Goal: Communication & Community: Answer question/provide support

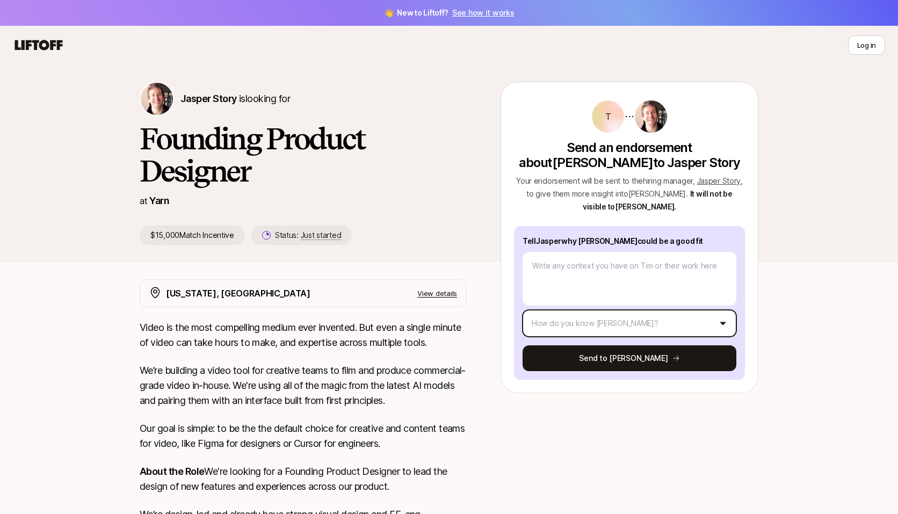
click at [590, 305] on html "👋 New to Liftoff? See how it works Log in Log in Jasper Story is looking for Fo…" at bounding box center [449, 257] width 898 height 514
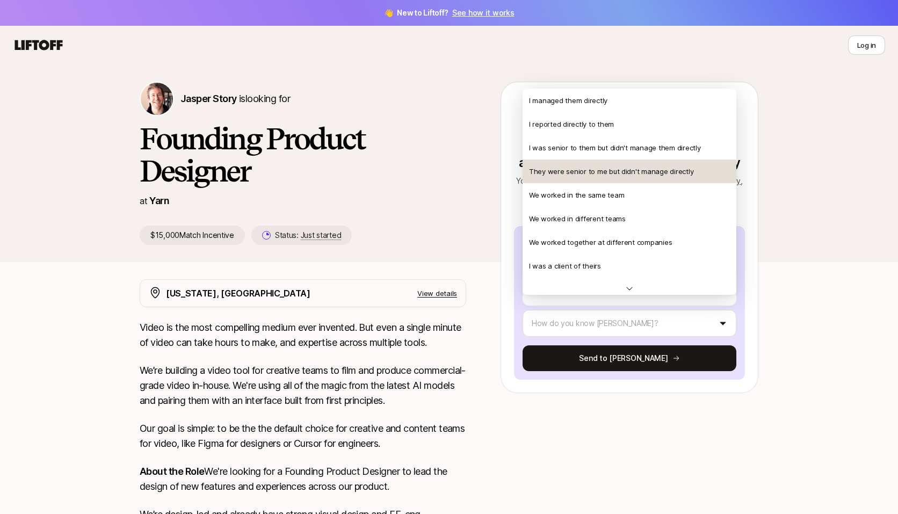
scroll to position [1, 0]
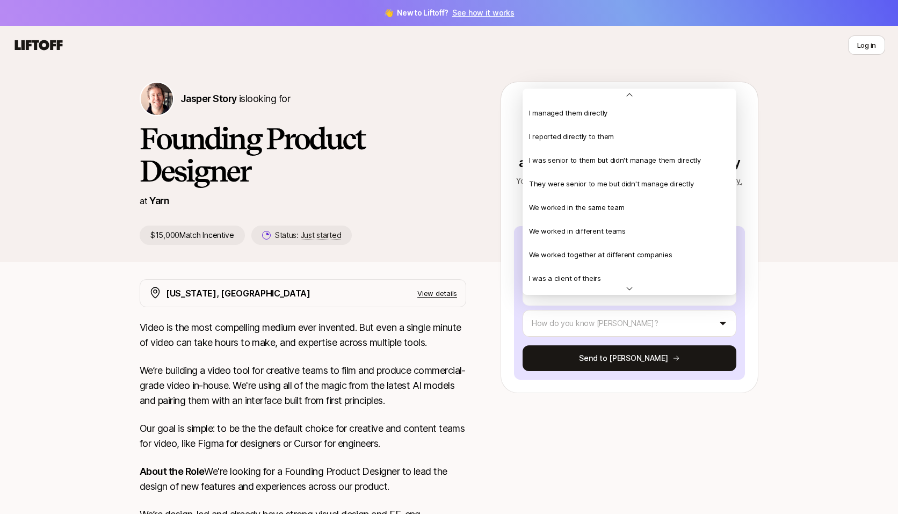
type textarea "x"
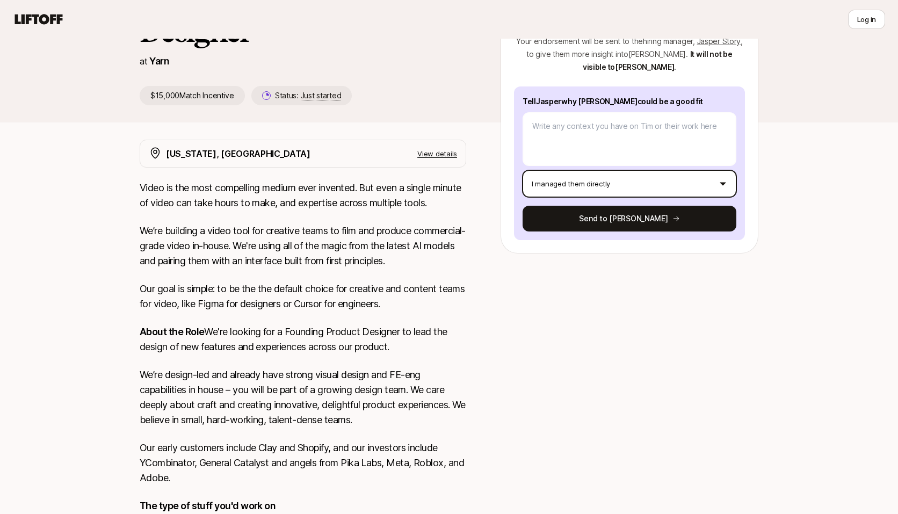
scroll to position [0, 0]
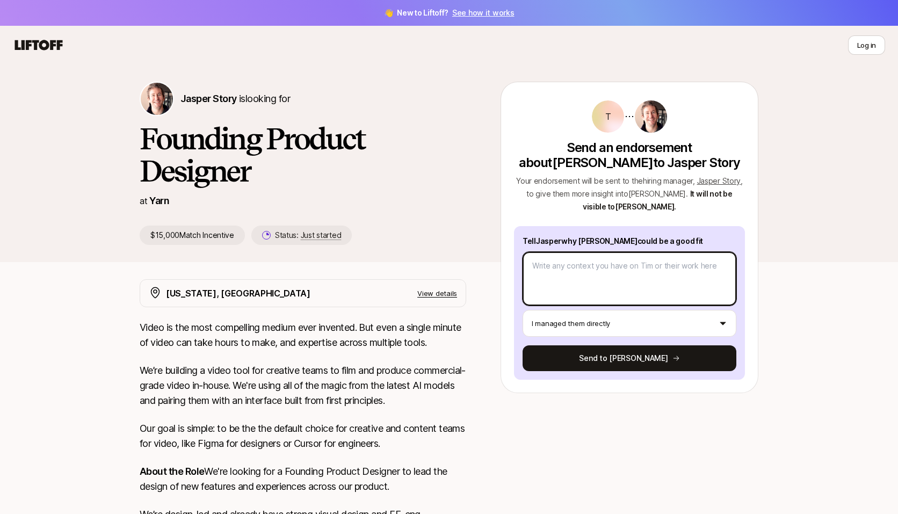
click at [549, 259] on textarea at bounding box center [630, 279] width 214 height 54
type textarea "I"
type textarea "x"
type textarea "I’"
type textarea "x"
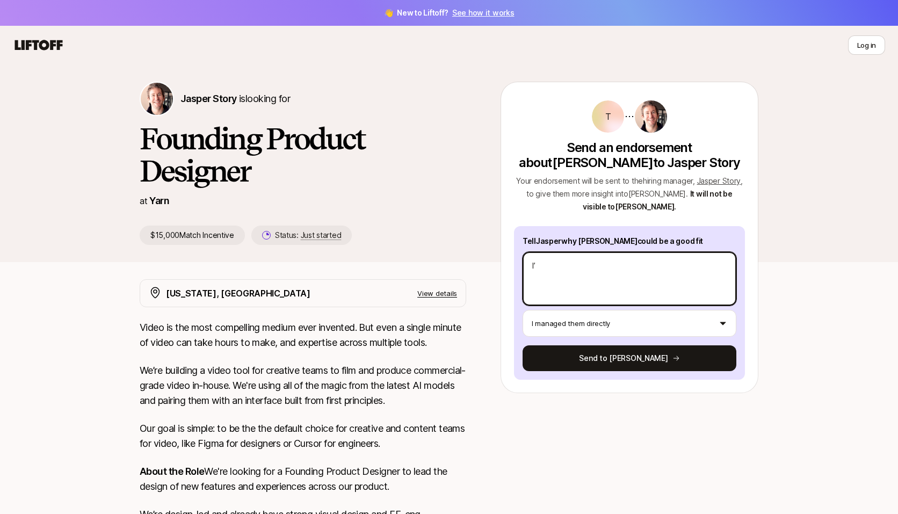
type textarea "I’v"
type textarea "x"
type textarea "I’ve"
type textarea "x"
type textarea "I’ve"
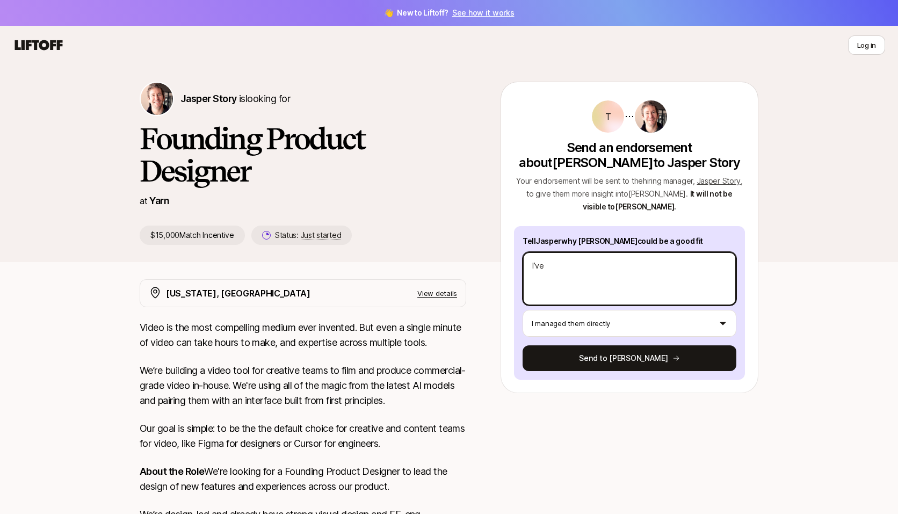
type textarea "x"
type textarea "I’ve b"
type textarea "x"
type textarea "I’ve be"
type textarea "x"
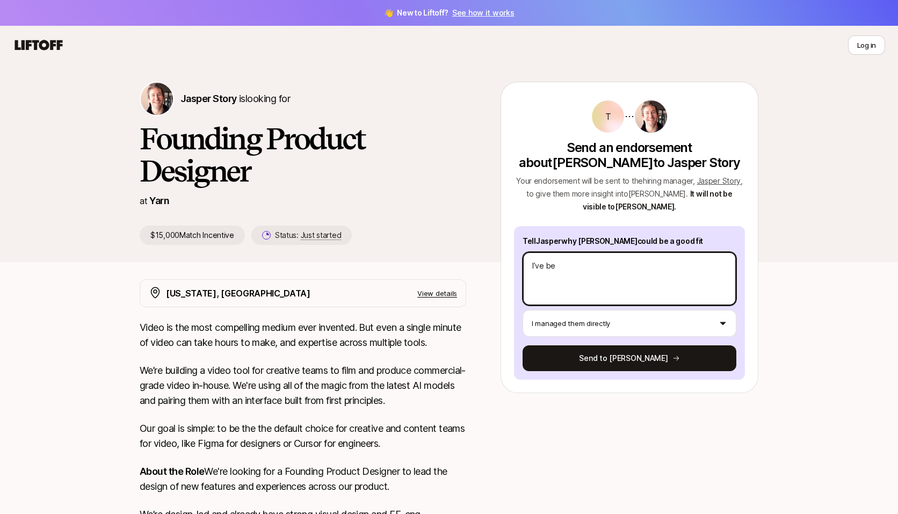
type textarea "I’ve bee"
type textarea "x"
type textarea "I’ve been"
type textarea "x"
type textarea "I’ve been"
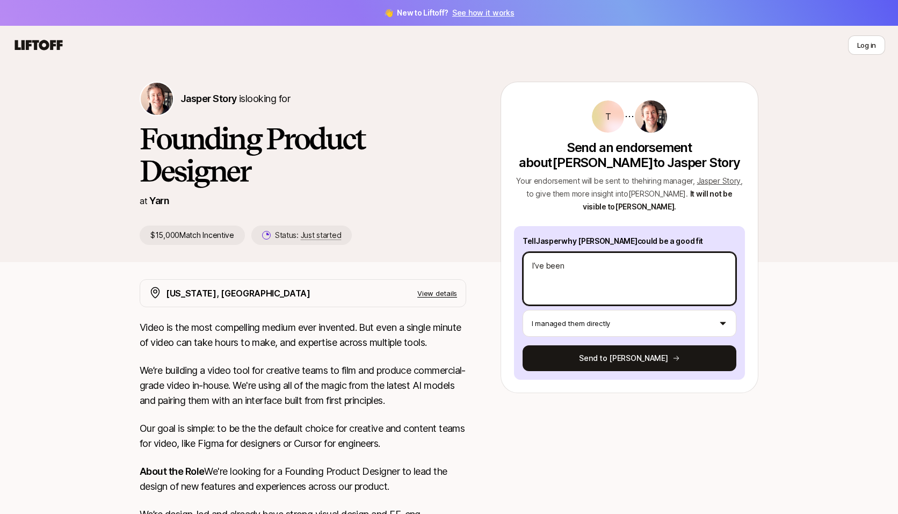
type textarea "x"
type textarea "I’ve been f"
type textarea "x"
type textarea "I’ve been fo"
type textarea "x"
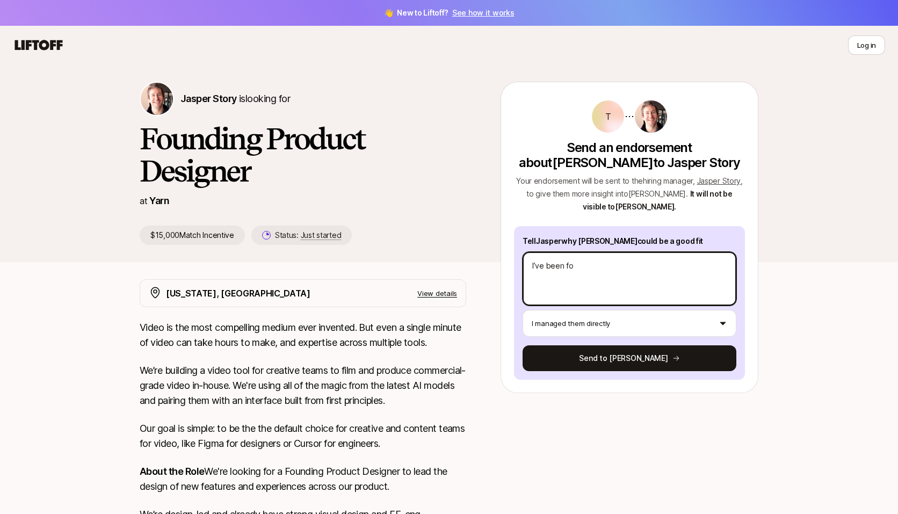
type textarea "I’ve been fol"
type textarea "x"
type textarea "I’ve been foll"
type textarea "x"
type textarea "I’ve been follo"
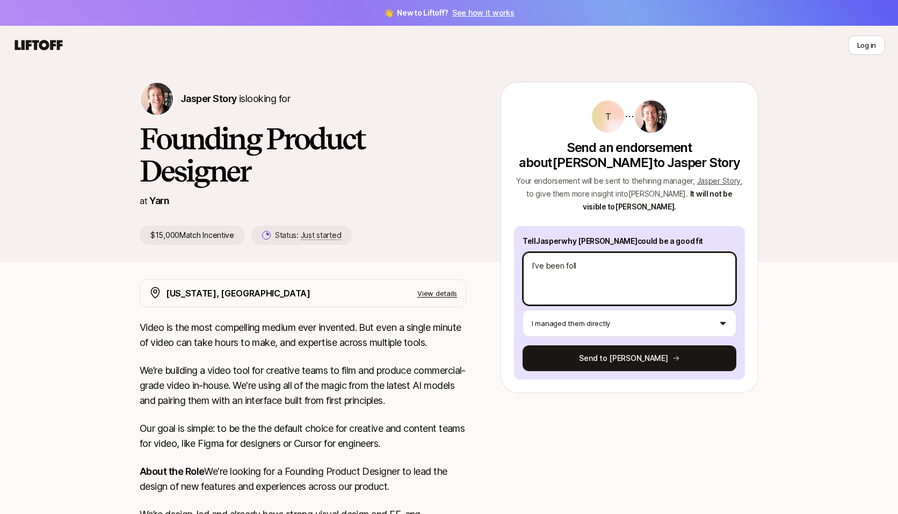
type textarea "x"
type textarea "I’ve been follow"
type textarea "x"
type textarea "I’ve been followi"
type textarea "x"
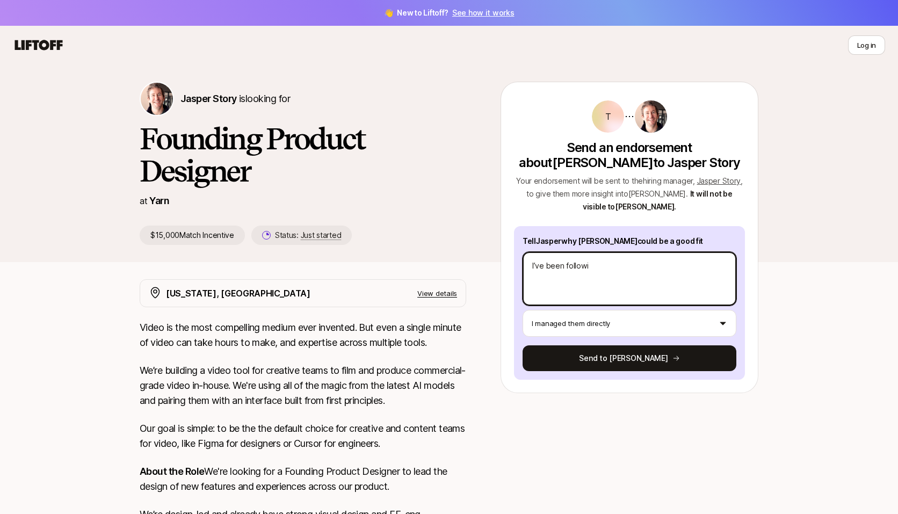
type textarea "I’ve been followin"
type textarea "x"
type textarea "I’ve been following"
type textarea "x"
type textarea "I’ve been following"
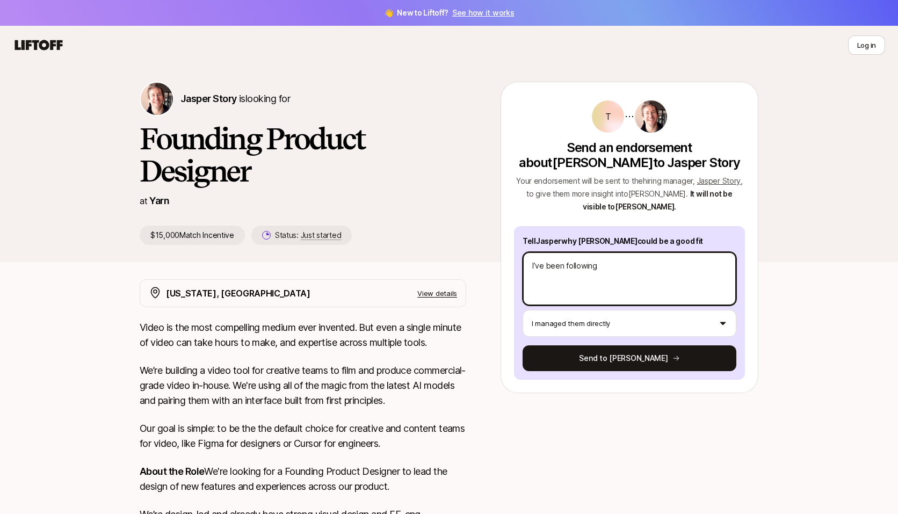
type textarea "x"
type textarea "I’ve been following T"
type textarea "x"
type textarea "I’ve been following Ti"
type textarea "x"
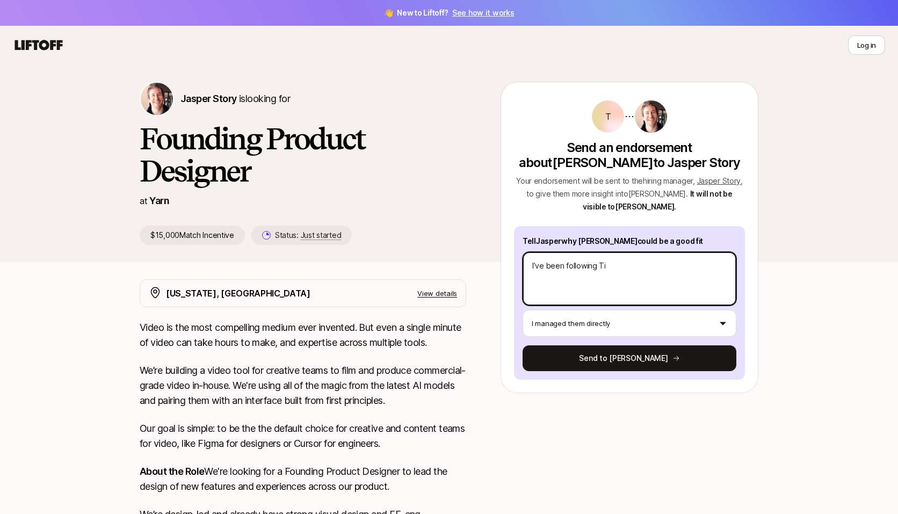
type textarea "I’ve been following [PERSON_NAME]"
type textarea "x"
type textarea "I’ve been following [PERSON_NAME]’"
type textarea "x"
type textarea "I’ve been following [PERSON_NAME]’s"
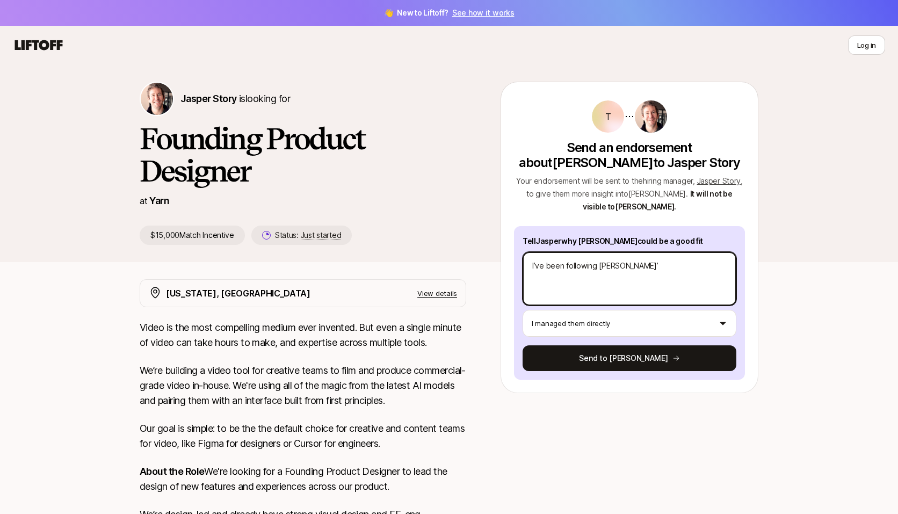
type textarea "x"
type textarea "I’ve been following [PERSON_NAME]’s"
type textarea "x"
type textarea "I’ve been following [PERSON_NAME]’s w"
type textarea "x"
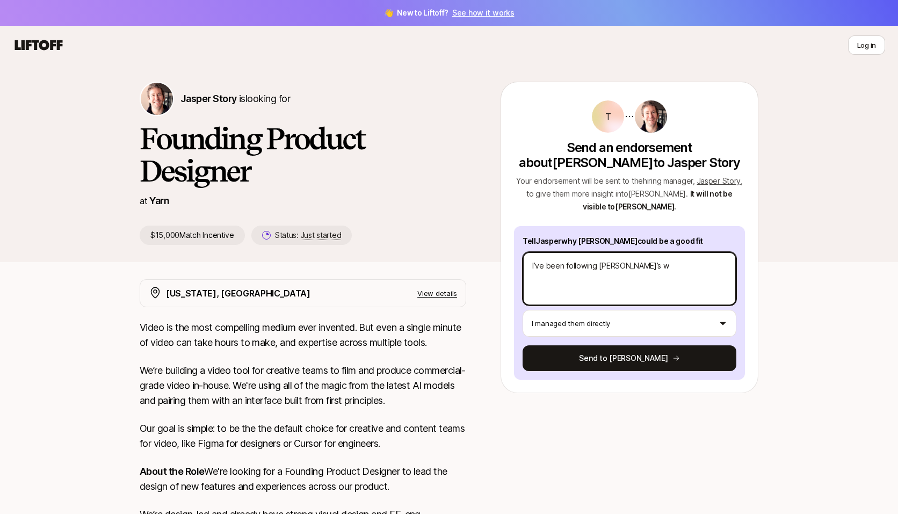
type textarea "I’ve been following [PERSON_NAME]’s wo"
type textarea "x"
type textarea "I’ve been following [PERSON_NAME]’s wor"
type textarea "x"
type textarea "I’ve been following [PERSON_NAME]’s work"
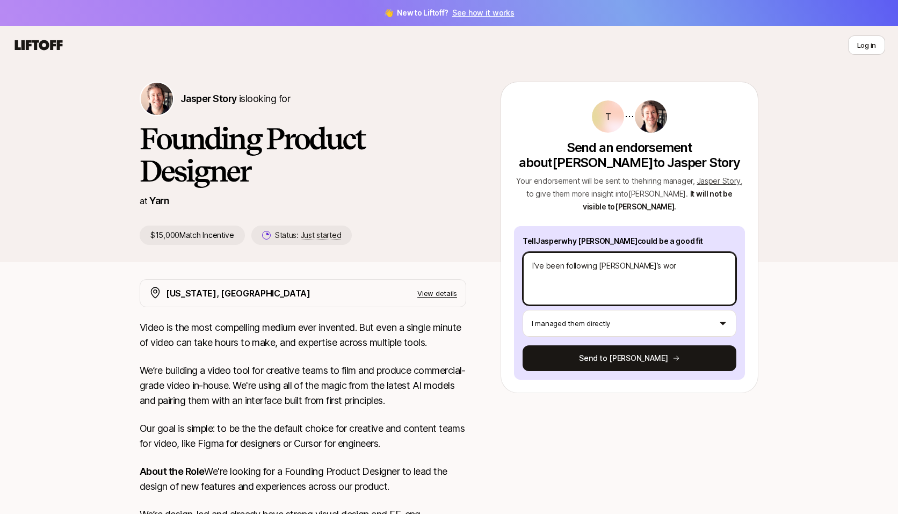
type textarea "x"
type textarea "I’ve been following [PERSON_NAME]’s work"
type textarea "x"
type textarea "I’ve been following [PERSON_NAME]’s work f"
type textarea "x"
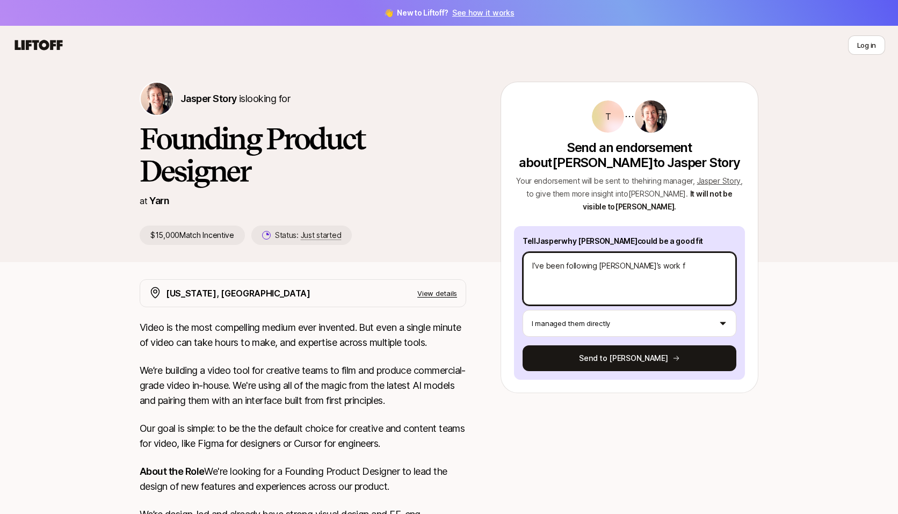
type textarea "I’ve been following [PERSON_NAME]’s work fo"
type textarea "x"
type textarea "I’ve been following [PERSON_NAME]’s work for"
type textarea "x"
type textarea "I’ve been following [PERSON_NAME]’s work for"
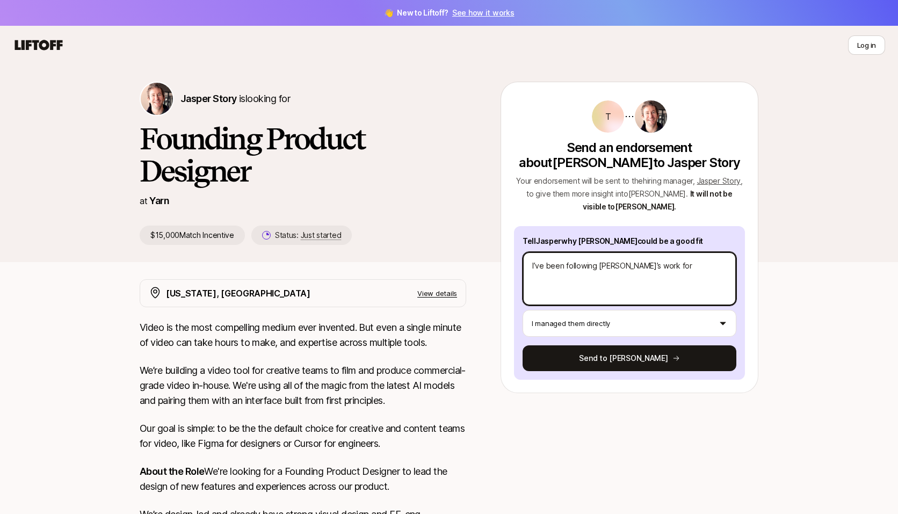
type textarea "x"
type textarea "I’ve been following [PERSON_NAME]’s work for y"
type textarea "x"
type textarea "I’ve been following [PERSON_NAME]’s work for ye"
type textarea "x"
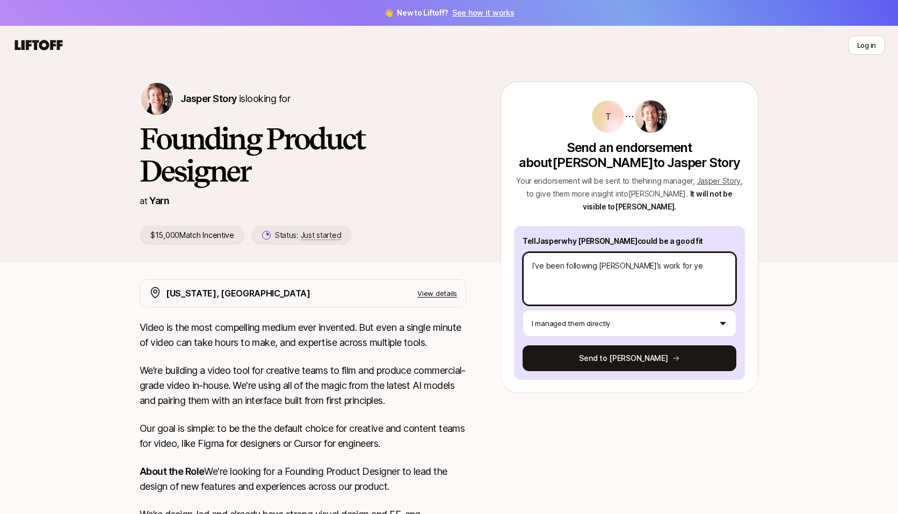
type textarea "I’ve been following [PERSON_NAME]’s work for yea"
type textarea "x"
type textarea "I’ve been following [PERSON_NAME]’s work for year"
type textarea "x"
type textarea "I’ve been following [PERSON_NAME]’s work for years"
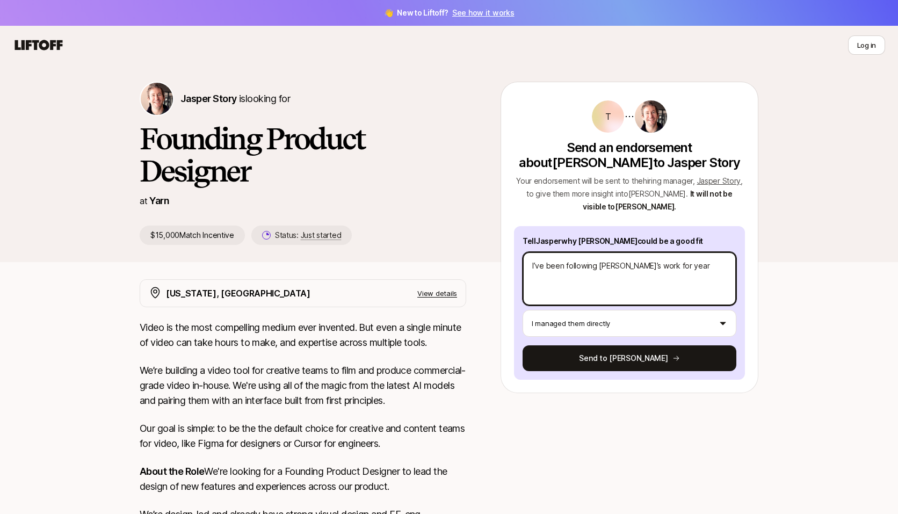
type textarea "x"
type textarea "I’ve been following [PERSON_NAME]’s work for years,"
type textarea "x"
type textarea "I’ve been following [PERSON_NAME]’s work for years,"
type textarea "x"
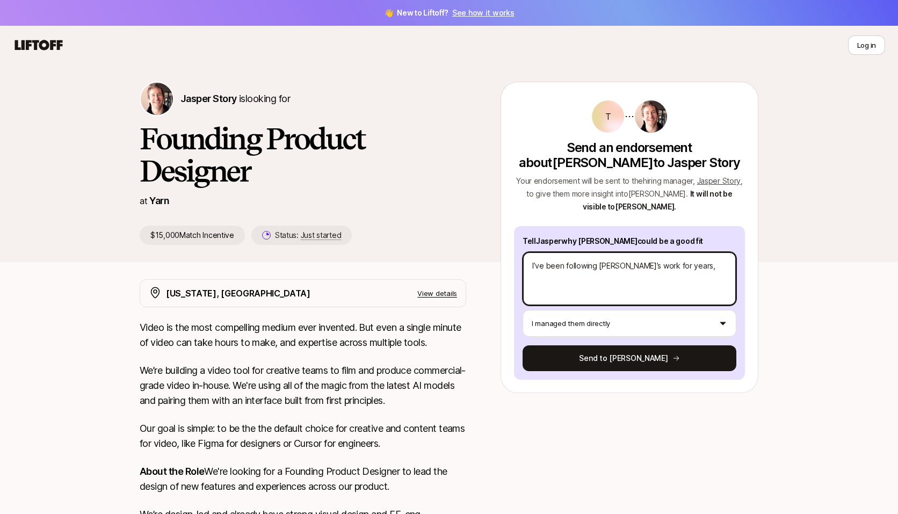
type textarea "I’ve been following [PERSON_NAME]’s work for years, a"
type textarea "x"
type textarea "I’ve been following [PERSON_NAME]’s work for years, an"
type textarea "x"
type textarea "I’ve been following [PERSON_NAME]’s work for years, and"
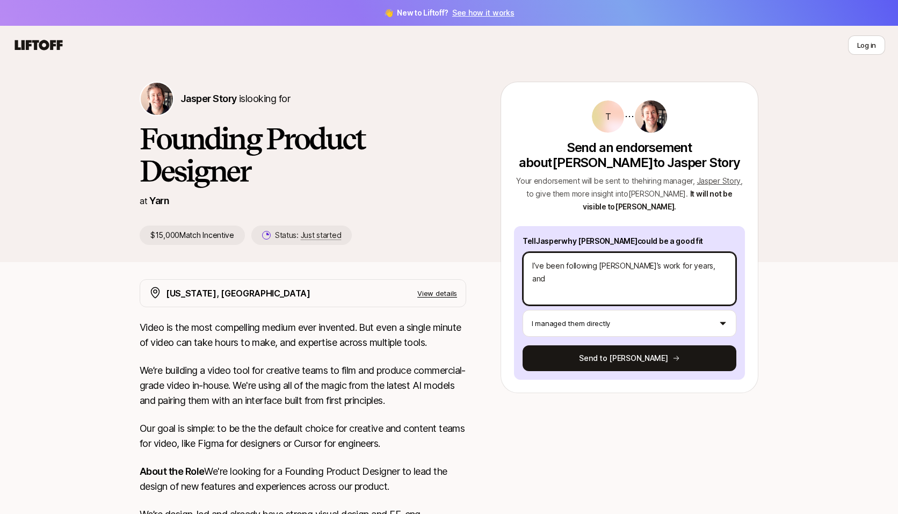
type textarea "x"
type textarea "I’ve been following [PERSON_NAME]’s work for years, and"
type textarea "x"
type textarea "I’ve been following [PERSON_NAME]’s work for years, and h"
type textarea "x"
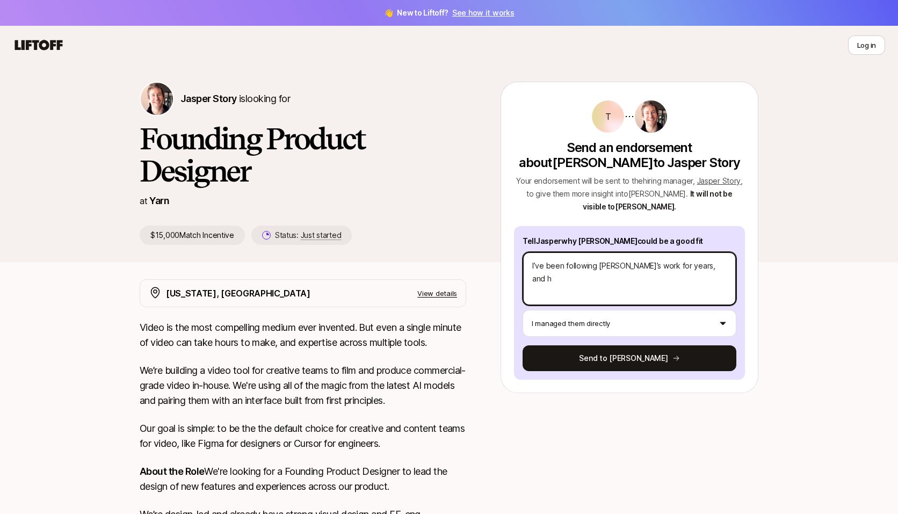
type textarea "I’ve been following [PERSON_NAME]’s work for years, and ha"
type textarea "x"
type textarea "I’ve been following [PERSON_NAME]’s work for years, and hav"
type textarea "x"
type textarea "I’ve been following [PERSON_NAME]’s work for years, and have"
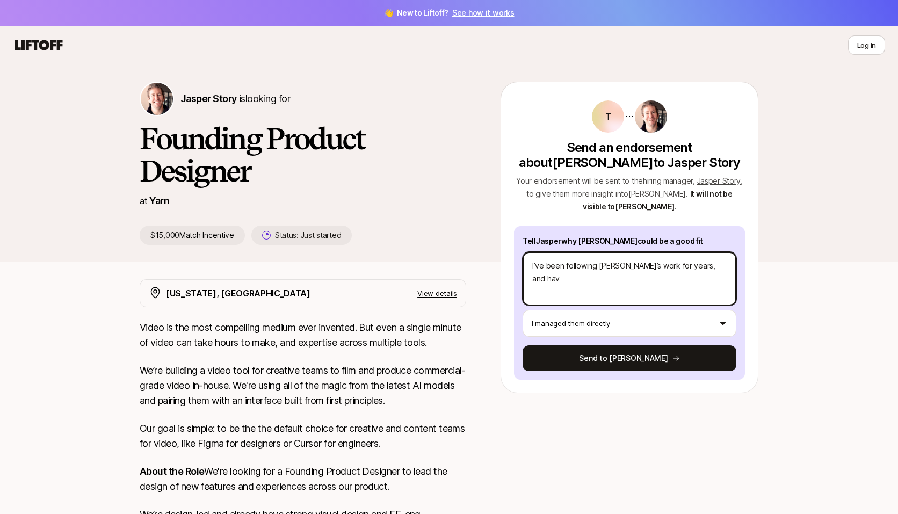
type textarea "x"
type textarea "I’ve been following [PERSON_NAME]’s work for years, and have"
type textarea "x"
type textarea "I’ve been following [PERSON_NAME]’s work for years, and have a"
type textarea "x"
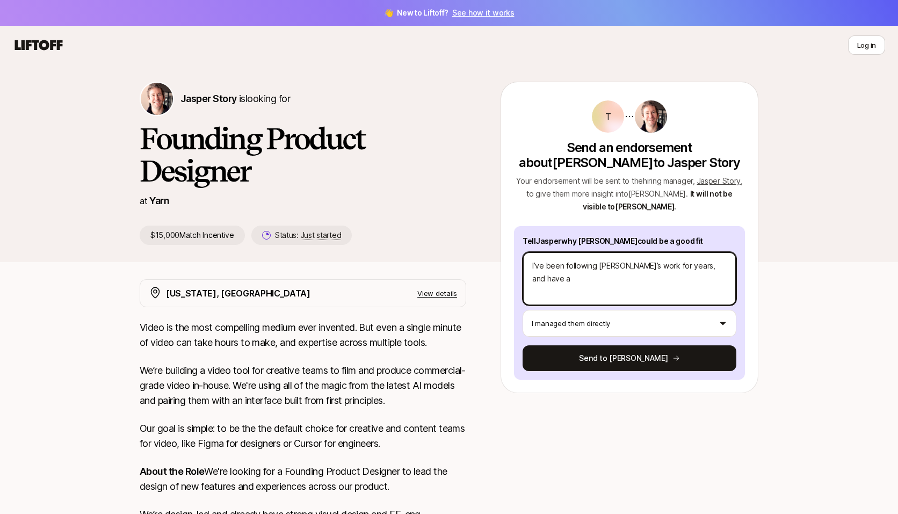
type textarea "I’ve been following [PERSON_NAME]’s work for years, and have al"
type textarea "x"
type textarea "I’ve been following [PERSON_NAME]’s work for years, and have alw"
type textarea "x"
type textarea "I’ve been following [PERSON_NAME]’s work for years, and have [PERSON_NAME]"
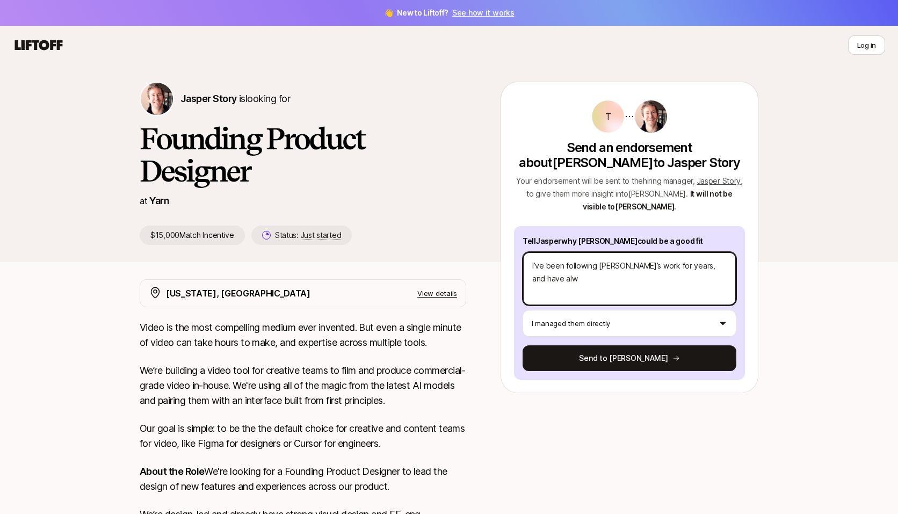
type textarea "x"
type textarea "I’ve been following [PERSON_NAME]’s work for years, and have alway"
type textarea "x"
type textarea "I’ve been following [PERSON_NAME]’s work for years, and have always"
type textarea "x"
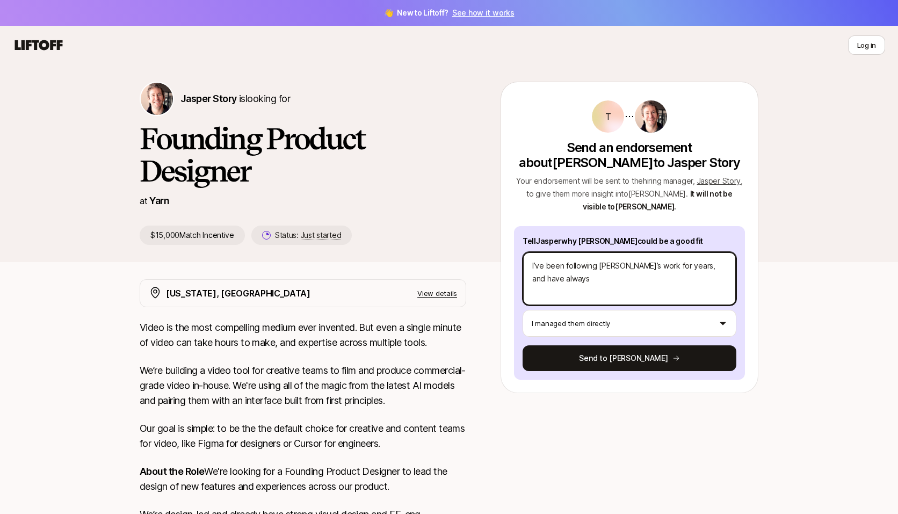
type textarea "I’ve been following [PERSON_NAME]’s work for years, and have always"
type textarea "x"
type textarea "I’ve been following [PERSON_NAME]’s work for years, and have always b"
type textarea "x"
type textarea "I’ve been following [PERSON_NAME]’s work for years, and have always be"
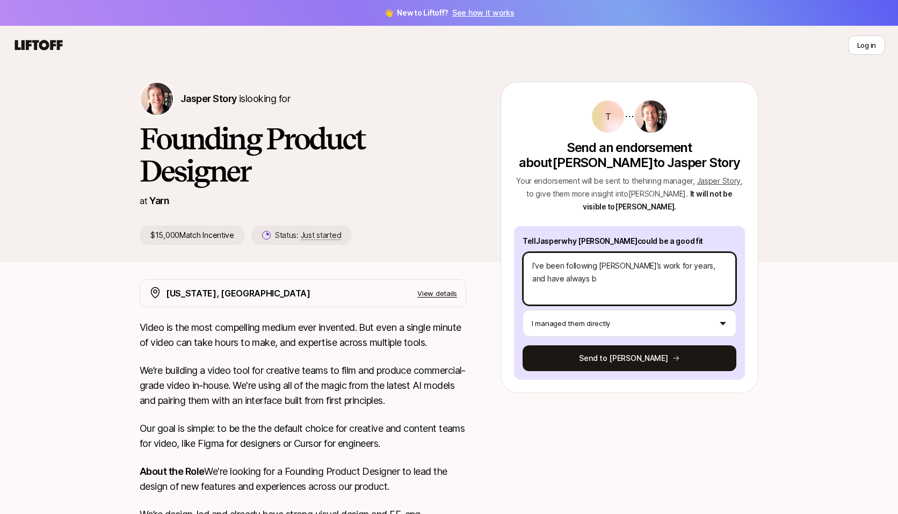
type textarea "x"
type textarea "I’ve been following [PERSON_NAME]’s work for years, and have always bee"
type textarea "x"
type textarea "I’ve been following [PERSON_NAME]’s work for years, and have always been"
type textarea "x"
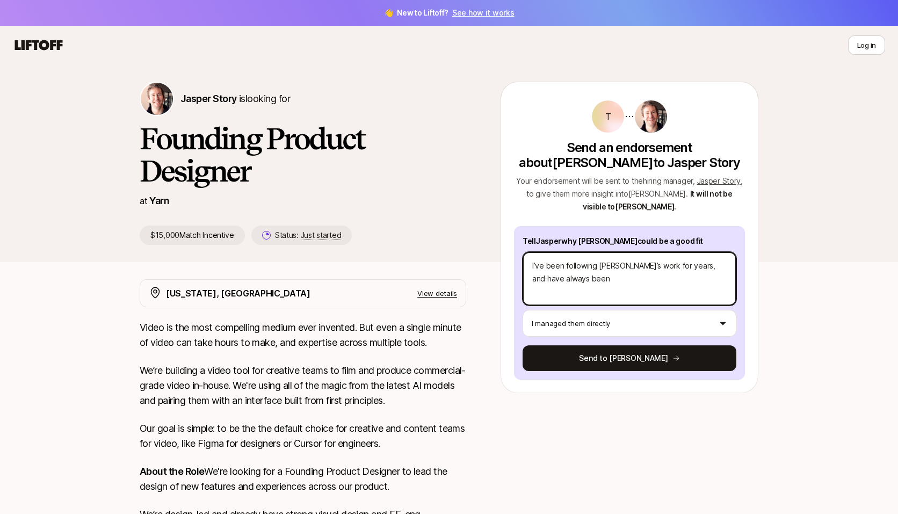
type textarea "I’ve been following [PERSON_NAME]’s work for years, and have always been"
type textarea "x"
type textarea "I’ve been following [PERSON_NAME]’s work for years, and have always been i"
type textarea "x"
type textarea "I’ve been following [PERSON_NAME]’s work for years, and have always been im"
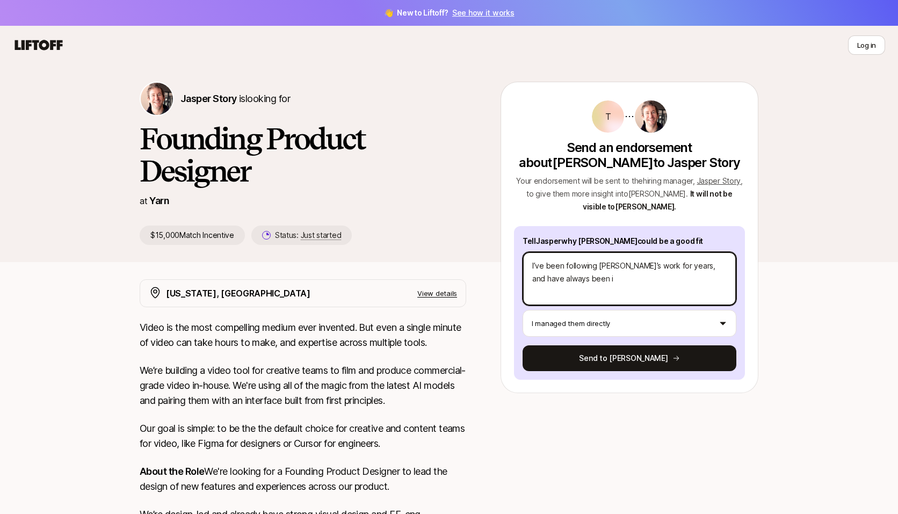
type textarea "x"
type textarea "I’ve been following [PERSON_NAME]’s work for years, and have always been imp"
type textarea "x"
type textarea "I’ve been following [PERSON_NAME]’s work for years, and have always been impr"
type textarea "x"
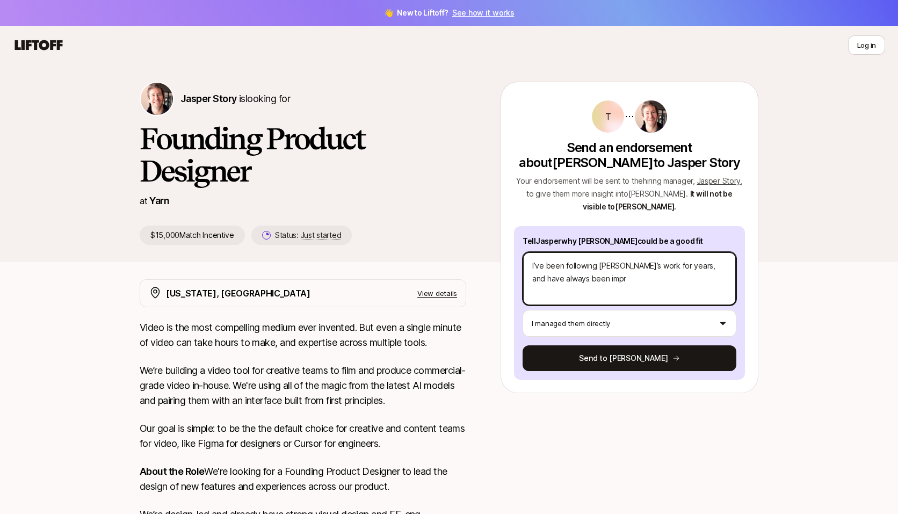
type textarea "I’ve been following [PERSON_NAME]’s work for years, and have always been impre"
type textarea "x"
type textarea "I’ve been following [PERSON_NAME]’s work for years, and have always been impres"
type textarea "x"
type textarea "I’ve been following [PERSON_NAME]’s work for years, and have always been impress"
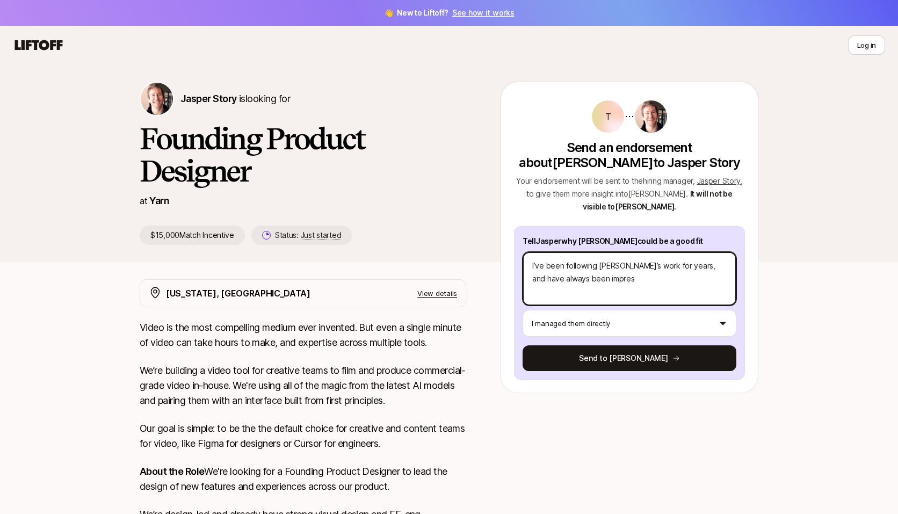
type textarea "x"
type textarea "I’ve been following [PERSON_NAME]’s work for years, and have always been impres…"
type textarea "x"
type textarea "I’ve been following [PERSON_NAME]’s work for years, and have always been impres…"
type textarea "x"
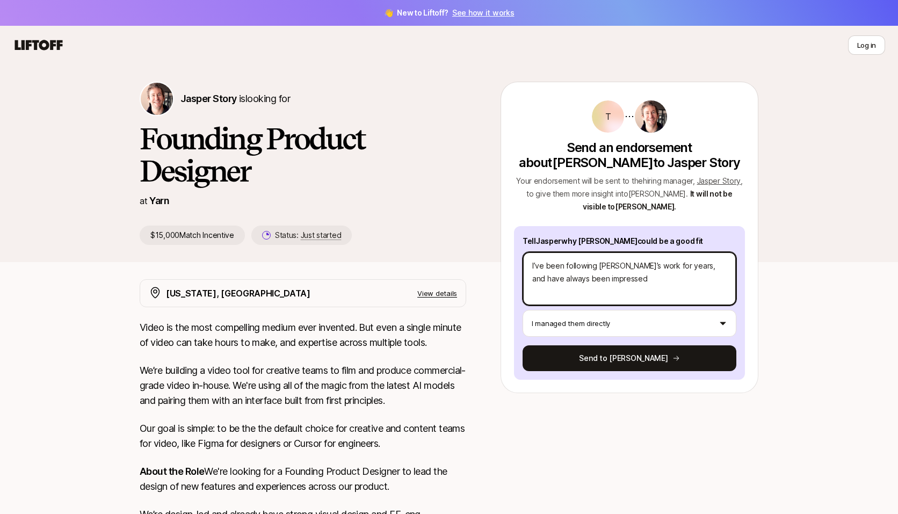
type textarea "I’ve been following [PERSON_NAME]’s work for years, and have always been impres…"
type textarea "x"
type textarea "I’ve been following [PERSON_NAME]’s work for years, and have always been impres…"
type textarea "x"
type textarea "I’ve been following [PERSON_NAME]’s work for years, and have always been impres…"
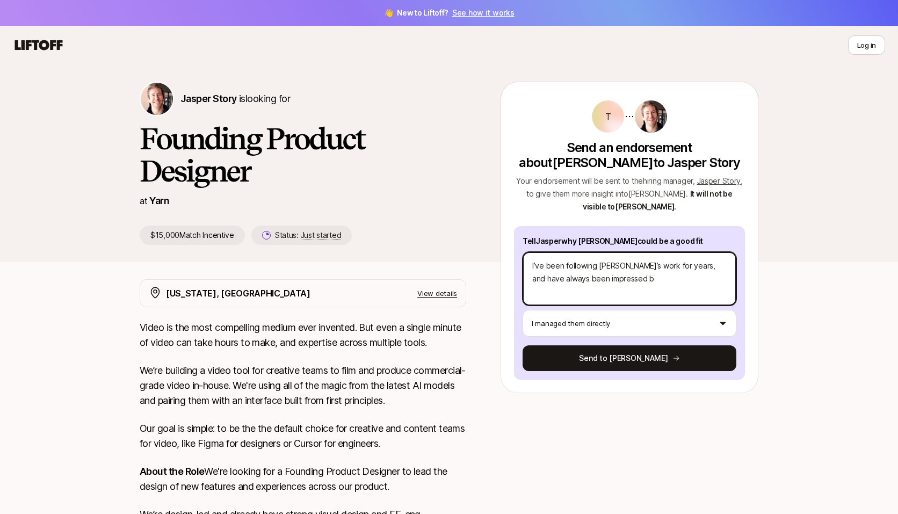
type textarea "x"
type textarea "I’ve been following [PERSON_NAME]’s work for years, and have always been impres…"
type textarea "x"
type textarea "I’ve been following [PERSON_NAME]’s work for years, and have always been impres…"
type textarea "x"
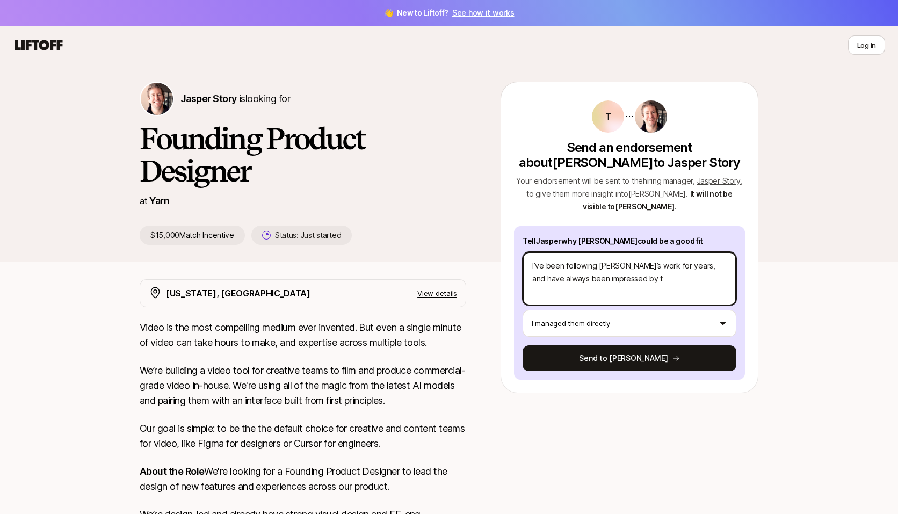
type textarea "I’ve been following [PERSON_NAME]’s work for years, and have always been impres…"
type textarea "x"
type textarea "I’ve been following [PERSON_NAME]’s work for years, and have always been impres…"
type textarea "x"
type textarea "I’ve been following [PERSON_NAME]’s work for years, and have always been impres…"
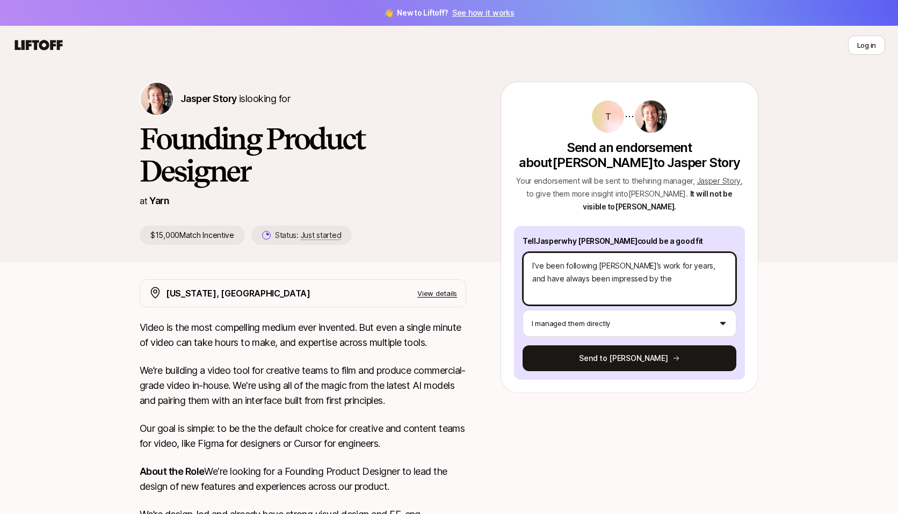
type textarea "x"
type textarea "I’ve been following [PERSON_NAME]’s work for years, and have always been impres…"
type textarea "x"
type textarea "I’ve been following [PERSON_NAME]’s work for years, and have always been impres…"
type textarea "x"
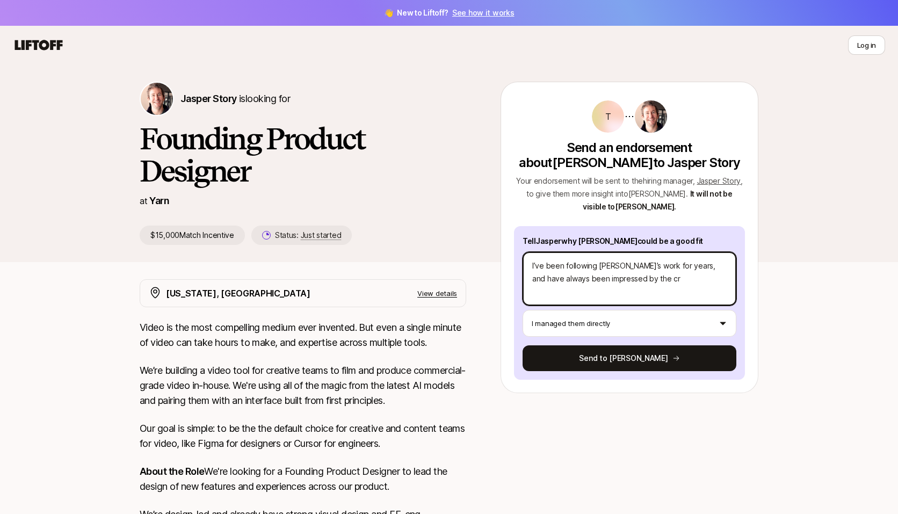
type textarea "I’ve been following [PERSON_NAME]’s work for years, and have always been impres…"
type textarea "x"
type textarea "I’ve been following [PERSON_NAME]’s work for years, and have always been impres…"
type textarea "x"
type textarea "I’ve been following [PERSON_NAME]’s work for years, and have always been impres…"
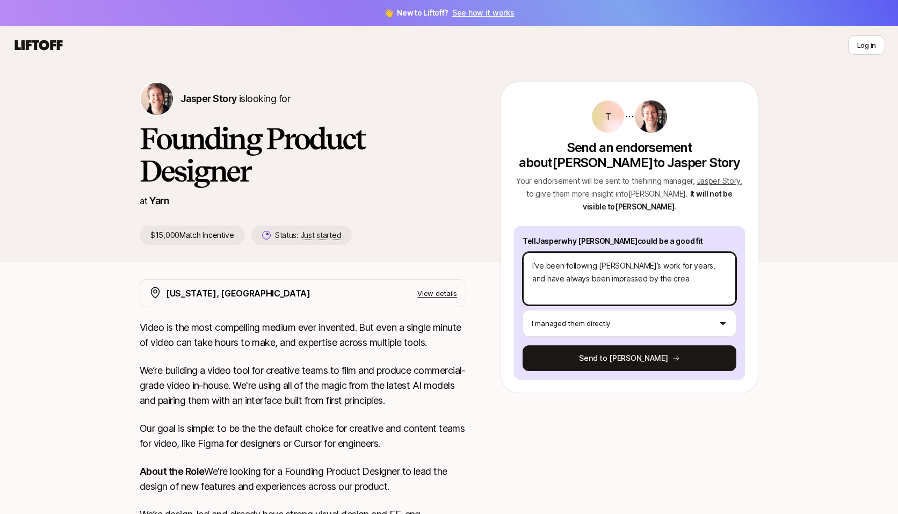
type textarea "x"
type textarea "I’ve been following [PERSON_NAME]’s work for years, and have always been impres…"
type textarea "x"
type textarea "I’ve been following [PERSON_NAME]’s work for years, and have always been impres…"
type textarea "x"
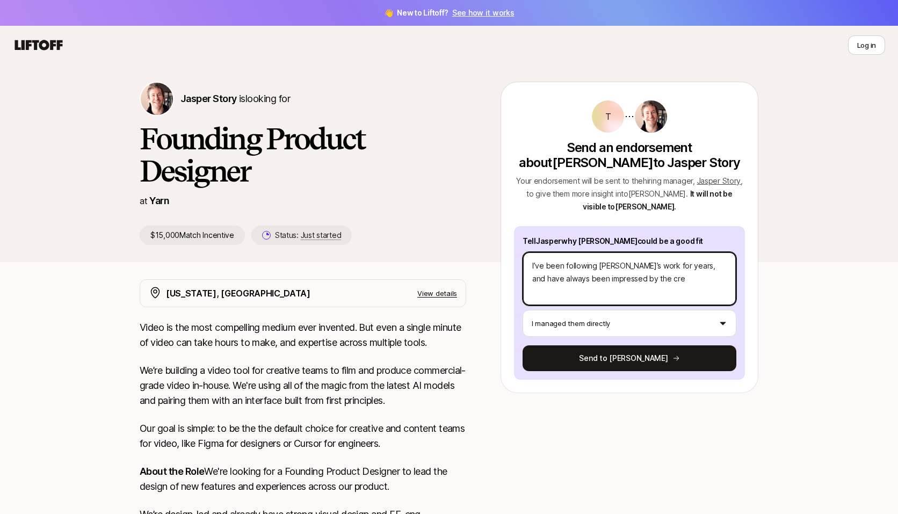
type textarea "I’ve been following [PERSON_NAME]’s work for years, and have always been impres…"
type textarea "x"
type textarea "I’ve been following [PERSON_NAME]’s work for years, and have always been impres…"
type textarea "x"
type textarea "I’ve been following [PERSON_NAME]’s work for years, and have always been impres…"
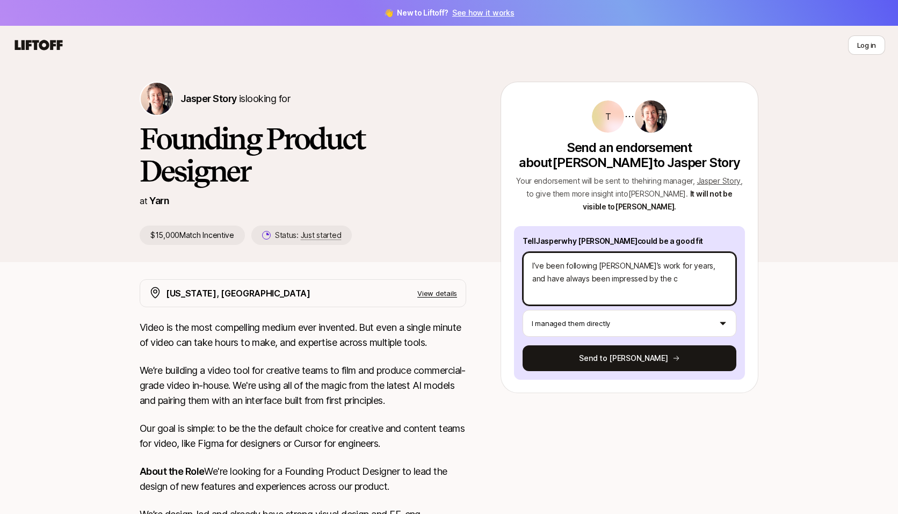
type textarea "x"
type textarea "I’ve been following [PERSON_NAME]’s work for years, and have always been impres…"
type textarea "x"
type textarea "I’ve been following [PERSON_NAME]’s work for years, and have always been impres…"
type textarea "x"
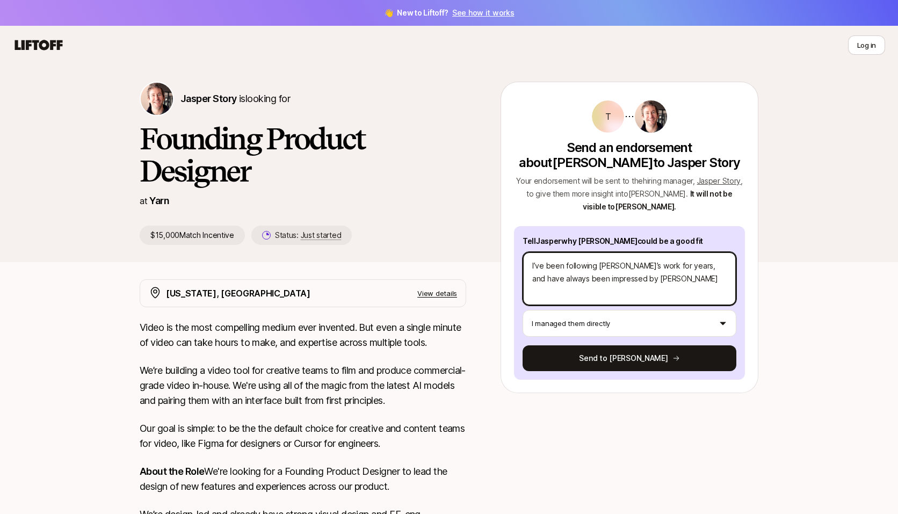
type textarea "I’ve been following [PERSON_NAME]’s work for years, and have always been impres…"
type textarea "x"
type textarea "I’ve been following [PERSON_NAME]’s work for years, and have always been impres…"
type textarea "x"
type textarea "I’ve been following [PERSON_NAME]’s work for years, and have always been impres…"
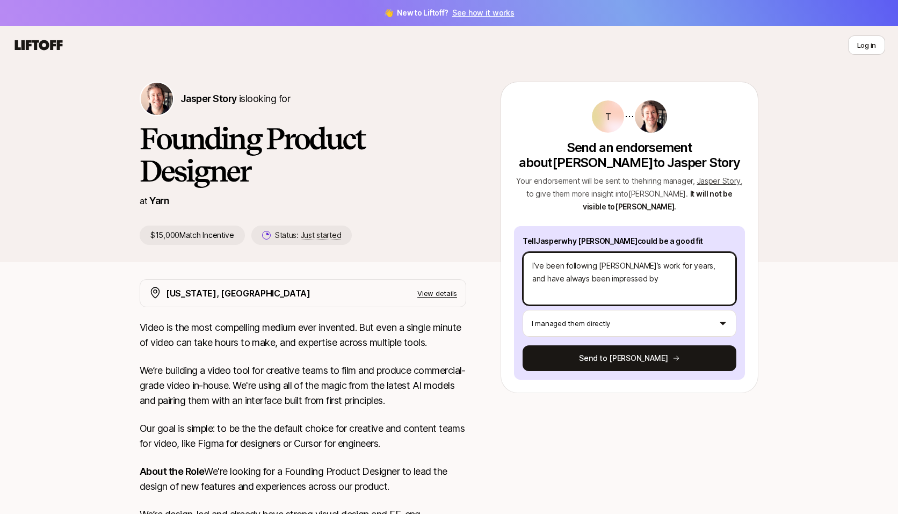
type textarea "x"
type textarea "I’ve been following [PERSON_NAME]’s work for years, and have always been impres…"
type textarea "x"
type textarea "I’ve been following [PERSON_NAME]’s work for years, and have always been impres…"
type textarea "x"
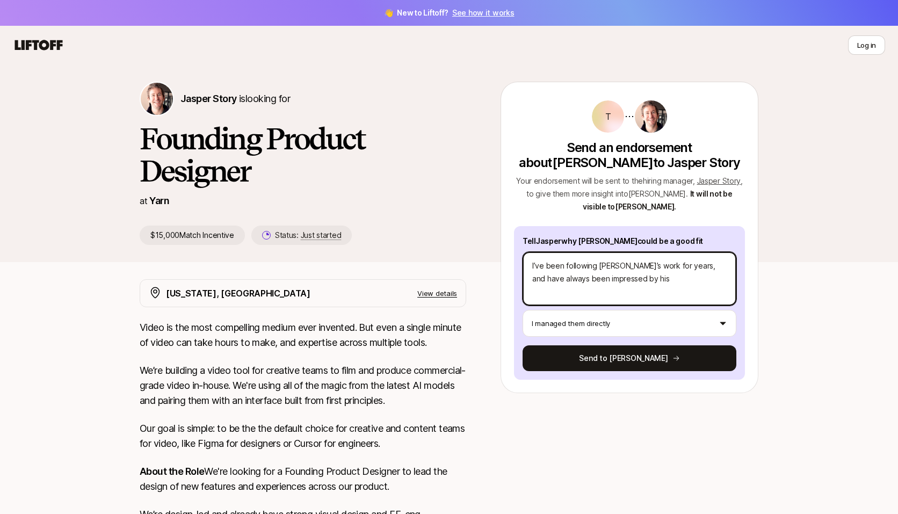
type textarea "I’ve been following [PERSON_NAME]’s work for years, and have always been impres…"
type textarea "x"
type textarea "I’ve been following [PERSON_NAME]’s work for years, and have always been impres…"
type textarea "x"
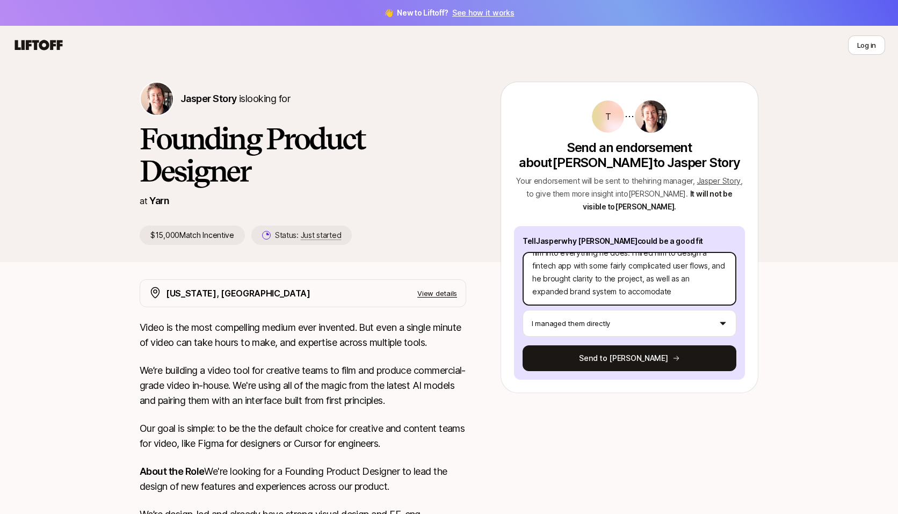
drag, startPoint x: 593, startPoint y: 277, endPoint x: 602, endPoint y: 287, distance: 14.5
click at [0, 0] on main "👋 New to Liftoff? See how it works Log in Log in Jasper Story is looking for Fo…" at bounding box center [449, 425] width 898 height 851
paste textarea "m"
drag, startPoint x: 599, startPoint y: 272, endPoint x: 557, endPoint y: 260, distance: 43.5
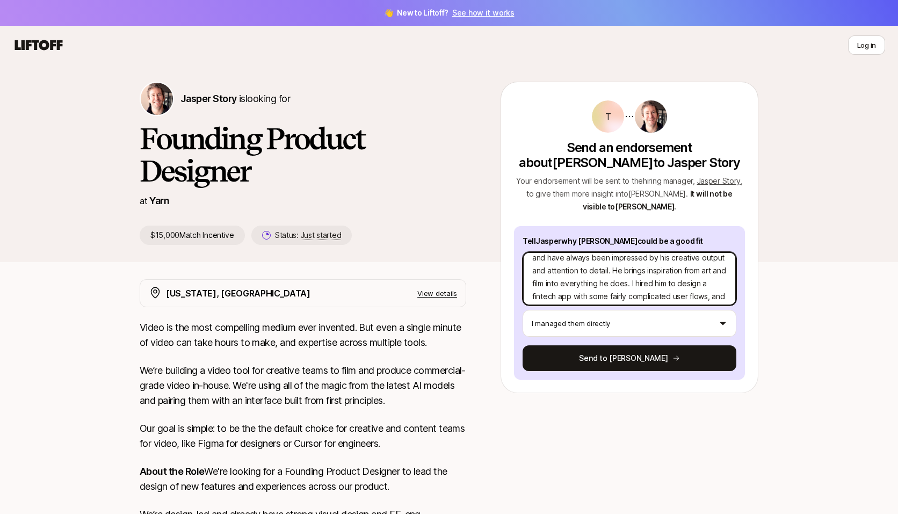
click at [557, 260] on textarea "I’ve been following [PERSON_NAME]’s work for years, and have always been impres…" at bounding box center [630, 279] width 214 height 54
click at [532, 253] on textarea "I’ve been following [PERSON_NAME]’s work for years, and have always been impres…" at bounding box center [630, 279] width 214 height 54
click at [601, 264] on textarea "I’ve been following [PERSON_NAME]’s work for years, and have always been impres…" at bounding box center [630, 279] width 214 height 54
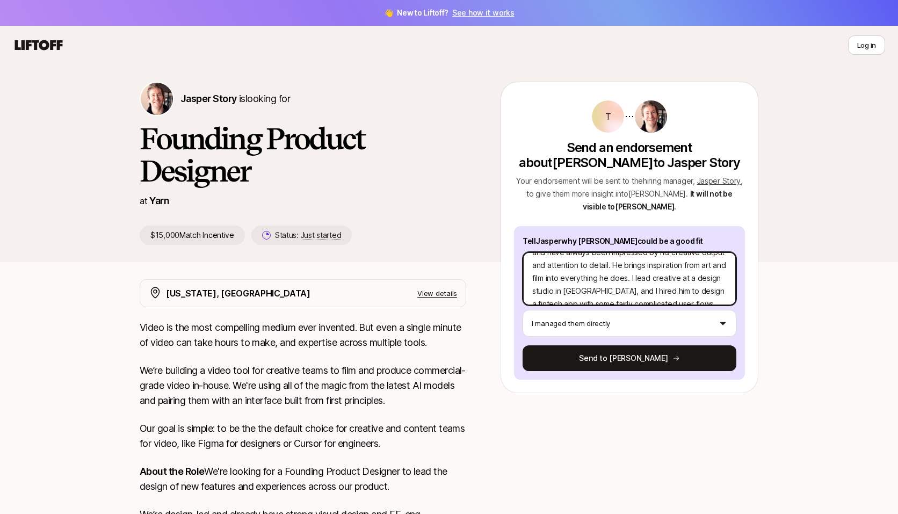
click at [592, 278] on textarea "I’ve been following [PERSON_NAME]’s work for years, and have always been impres…" at bounding box center [630, 279] width 214 height 54
drag, startPoint x: 600, startPoint y: 265, endPoint x: 566, endPoint y: 256, distance: 35.2
click at [566, 256] on textarea "I’ve been following [PERSON_NAME]’s work for years, and have always been impres…" at bounding box center [630, 279] width 214 height 54
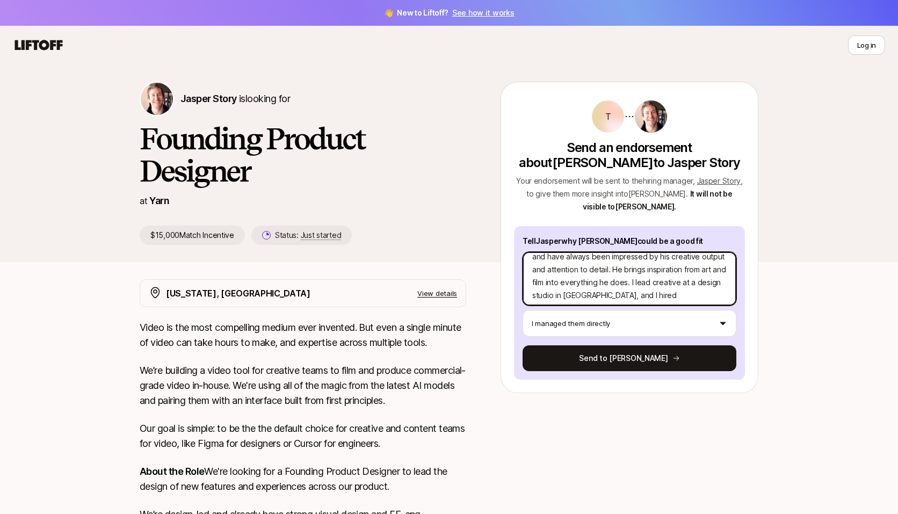
click at [565, 259] on textarea "I’ve been following [PERSON_NAME]’s work for years, and have always been impres…" at bounding box center [630, 279] width 214 height 54
drag, startPoint x: 556, startPoint y: 257, endPoint x: 583, endPoint y: 265, distance: 28.4
click at [583, 265] on textarea "I’ve been following [PERSON_NAME]’s work for years, and have always been impres…" at bounding box center [630, 279] width 214 height 54
drag, startPoint x: 598, startPoint y: 270, endPoint x: 575, endPoint y: 261, distance: 24.8
click at [575, 261] on textarea "I’ve been following [PERSON_NAME]’s work for years, and have always been impres…" at bounding box center [630, 279] width 214 height 54
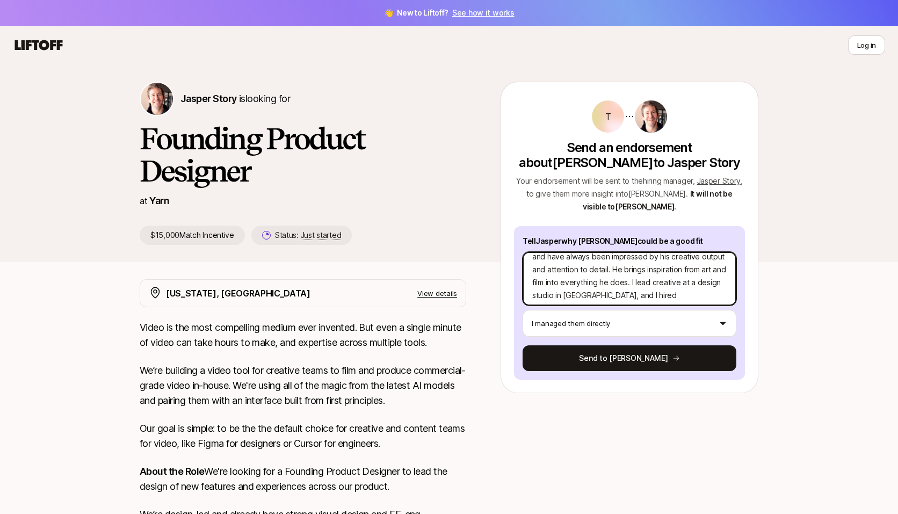
click at [567, 264] on textarea "I’ve been following [PERSON_NAME]’s work for years, and have always been impres…" at bounding box center [630, 279] width 214 height 54
drag, startPoint x: 597, startPoint y: 269, endPoint x: 535, endPoint y: 275, distance: 62.6
click at [535, 275] on textarea "I’ve been following [PERSON_NAME]’s work for years, and have always been impres…" at bounding box center [630, 279] width 214 height 54
click at [565, 266] on textarea "I’ve been following [PERSON_NAME]’s work for years, and have always been impres…" at bounding box center [630, 279] width 214 height 54
drag, startPoint x: 597, startPoint y: 270, endPoint x: 556, endPoint y: 259, distance: 43.1
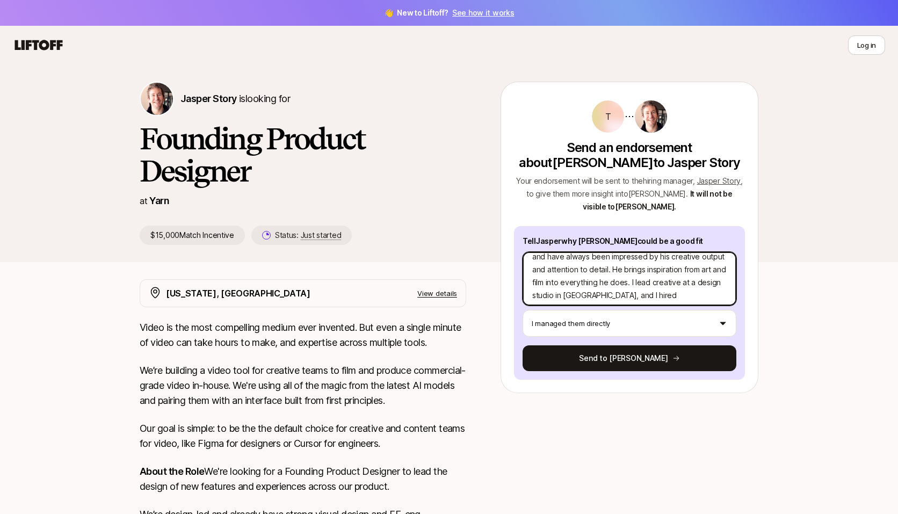
click at [556, 259] on textarea "I’ve been following [PERSON_NAME]’s work for years, and have always been impres…" at bounding box center [630, 279] width 214 height 54
drag, startPoint x: 694, startPoint y: 258, endPoint x: 661, endPoint y: 259, distance: 32.3
click at [661, 259] on textarea "I’ve been following [PERSON_NAME]’s work for years, and have always been impres…" at bounding box center [630, 279] width 214 height 54
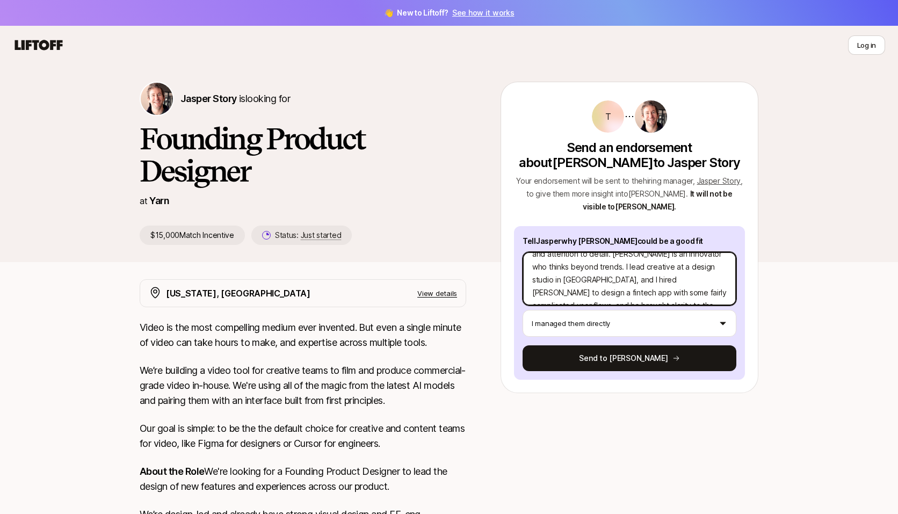
click at [684, 255] on textarea "I’ve been following [PERSON_NAME]’s work for years, and have always been impres…" at bounding box center [630, 279] width 214 height 54
click at [651, 253] on textarea "I’ve been following [PERSON_NAME]’s work for years, and have always been impres…" at bounding box center [630, 279] width 214 height 54
click at [681, 279] on textarea "I’ve been following [PERSON_NAME]’s work for years, and have always been impres…" at bounding box center [630, 279] width 214 height 54
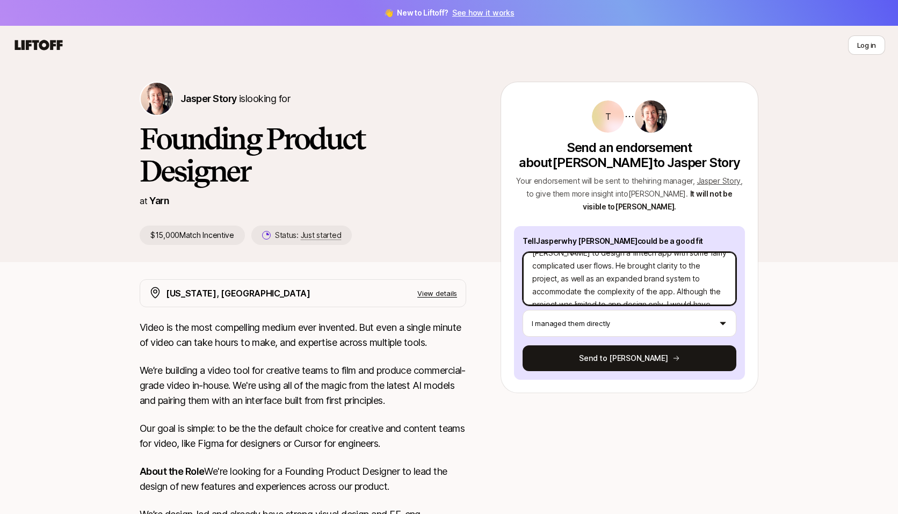
scroll to position [90, 0]
click at [693, 266] on textarea "I’ve been following [PERSON_NAME]’s work for years, and have always been impres…" at bounding box center [630, 279] width 214 height 54
click at [690, 264] on textarea "I’ve been following [PERSON_NAME]’s work for years, and have always been impres…" at bounding box center [630, 279] width 214 height 54
drag, startPoint x: 691, startPoint y: 264, endPoint x: 701, endPoint y: 275, distance: 14.1
click at [701, 275] on textarea "I’ve been following [PERSON_NAME]’s work for years, and have always been impres…" at bounding box center [630, 279] width 214 height 54
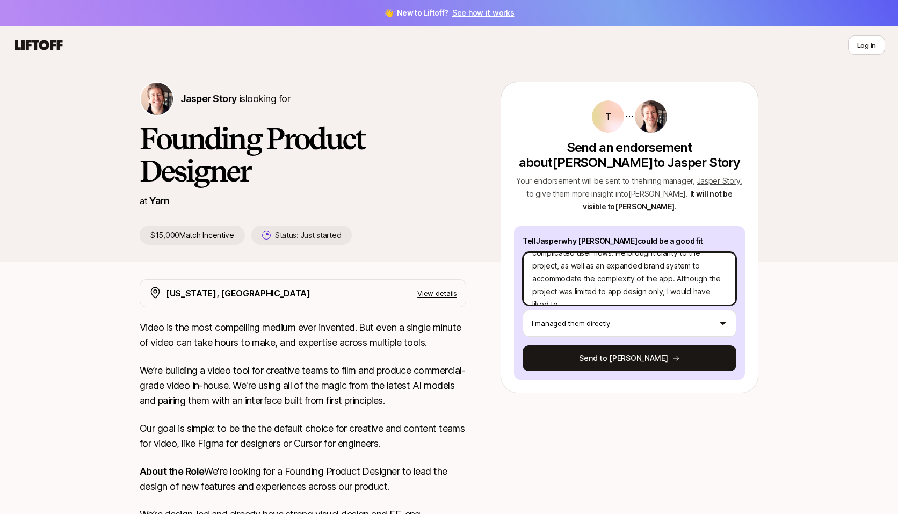
drag, startPoint x: 709, startPoint y: 254, endPoint x: 675, endPoint y: 256, distance: 33.9
click at [675, 256] on textarea "I’ve been following [PERSON_NAME]’s work for years, and have always been impres…" at bounding box center [630, 279] width 214 height 54
drag, startPoint x: 639, startPoint y: 279, endPoint x: 719, endPoint y: 286, distance: 80.3
click at [719, 286] on textarea "I’ve been following [PERSON_NAME]’s work for years, and have always been impres…" at bounding box center [630, 279] width 214 height 54
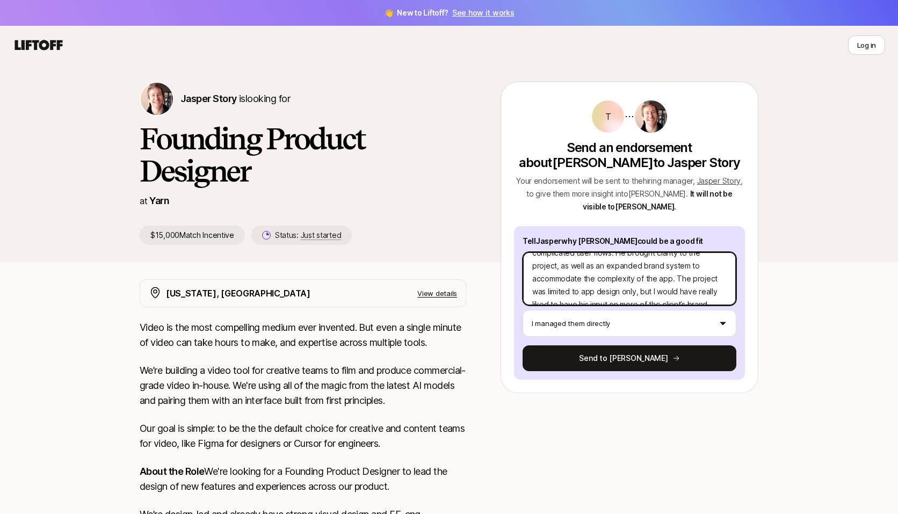
scroll to position [103, 0]
click at [631, 279] on textarea "I’ve been following [PERSON_NAME]’s work for years, and have always been impres…" at bounding box center [630, 279] width 214 height 54
click at [657, 255] on textarea "I’ve been following [PERSON_NAME]’s work for years, and have always been impres…" at bounding box center [630, 279] width 214 height 54
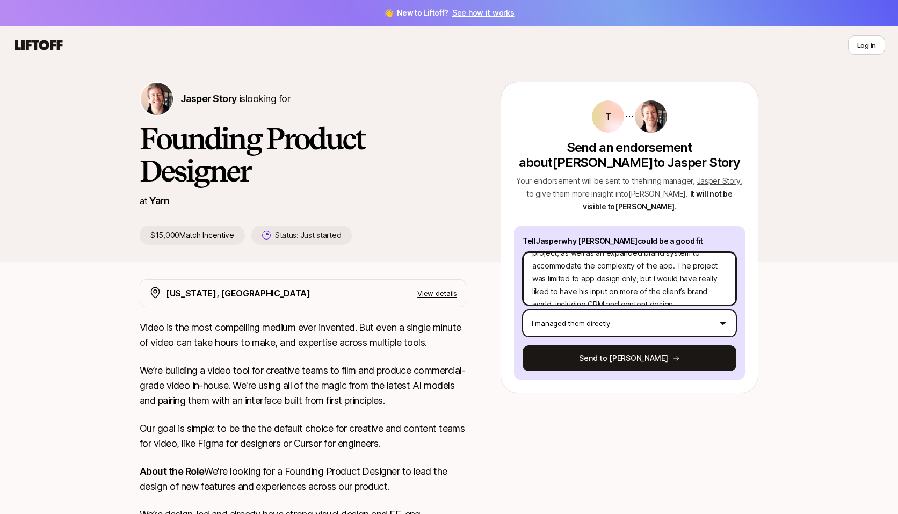
drag, startPoint x: 652, startPoint y: 259, endPoint x: 695, endPoint y: 309, distance: 65.9
click at [695, 309] on div "Tell [PERSON_NAME] why [PERSON_NAME] could be a good fit I’ve been following [P…" at bounding box center [629, 303] width 231 height 154
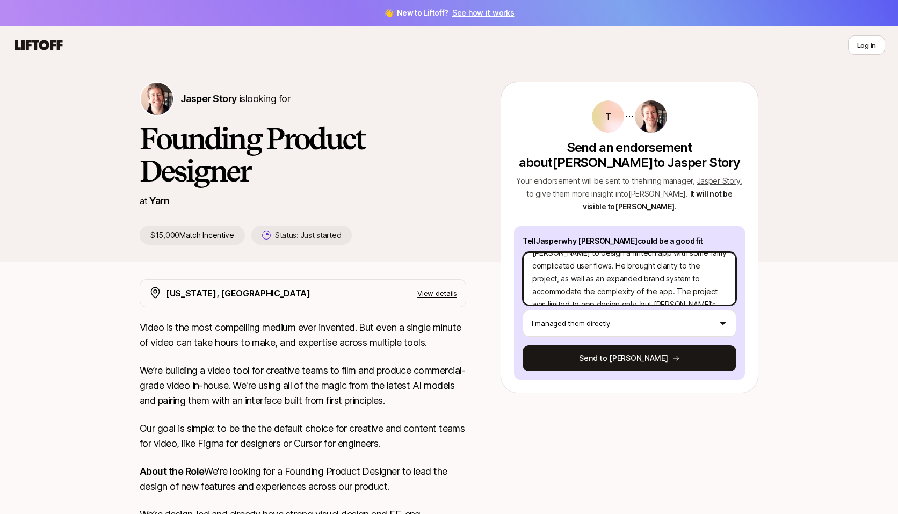
drag, startPoint x: 676, startPoint y: 264, endPoint x: 696, endPoint y: 288, distance: 31.2
click at [696, 288] on textarea "I’ve been following [PERSON_NAME]’s work for years, and have always been impres…" at bounding box center [630, 279] width 214 height 54
click at [556, 267] on textarea "I’ve been following [PERSON_NAME]’s work for years, and have always been impres…" at bounding box center [630, 279] width 214 height 54
paste textarea "ambiguity"
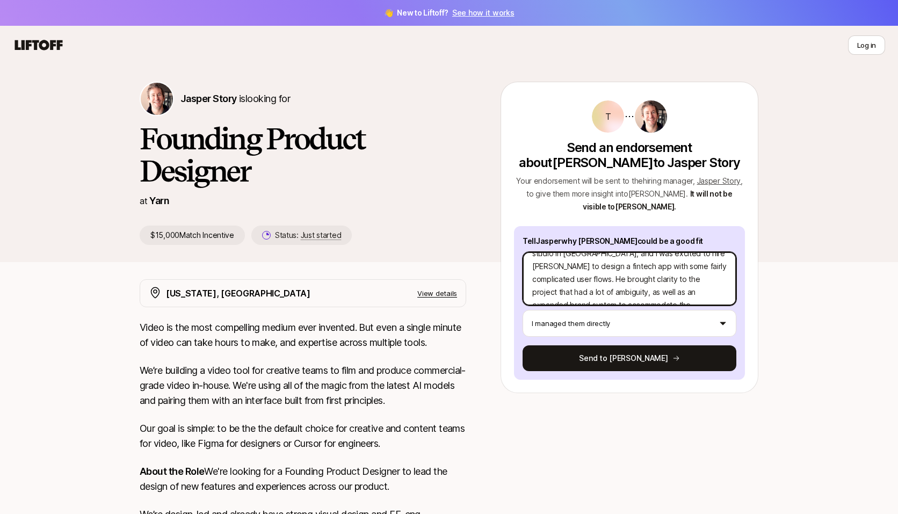
scroll to position [71, 0]
click at [646, 252] on textarea "I’ve been following [PERSON_NAME]’s work for years, and have always been impres…" at bounding box center [630, 279] width 214 height 54
click at [546, 259] on textarea "I’ve been following [PERSON_NAME]’s work for years, and have always been impres…" at bounding box center [630, 279] width 214 height 54
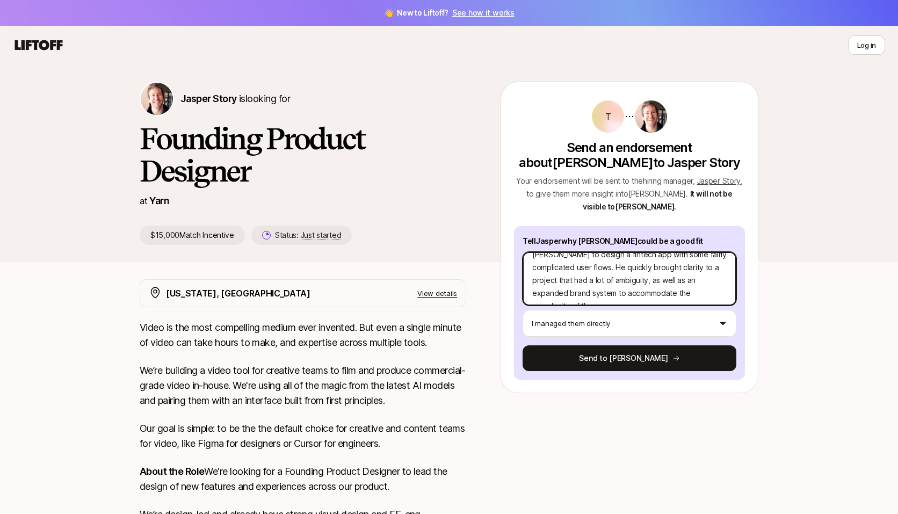
click at [618, 279] on textarea "I’ve been following [PERSON_NAME]’s work for years, and have always been impres…" at bounding box center [630, 279] width 214 height 54
paste textarea "I would hire [PERSON_NAME] again any day."
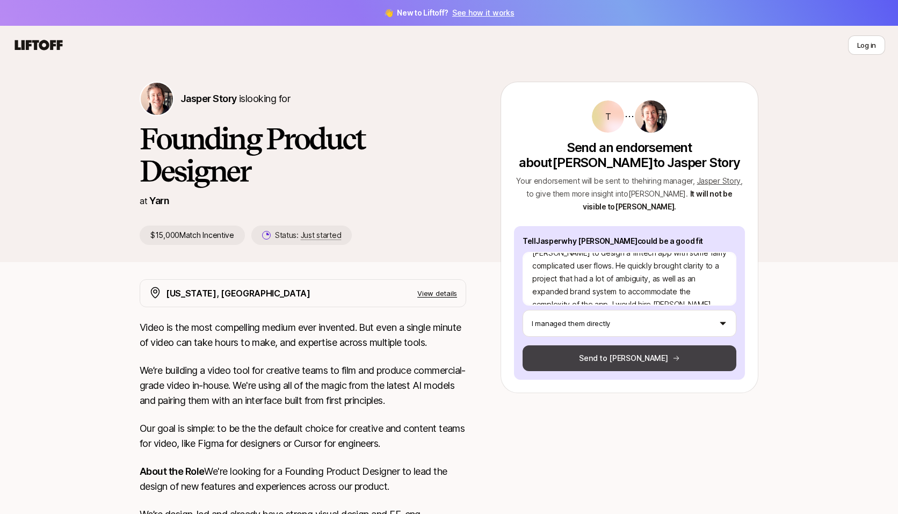
click at [636, 345] on button "Send to [PERSON_NAME]" at bounding box center [630, 358] width 214 height 26
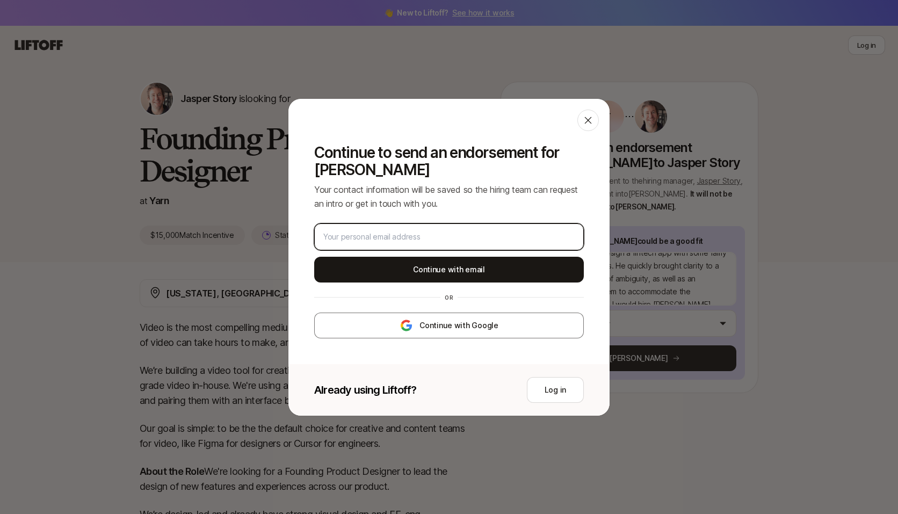
click at [465, 236] on input "email" at bounding box center [448, 236] width 251 height 13
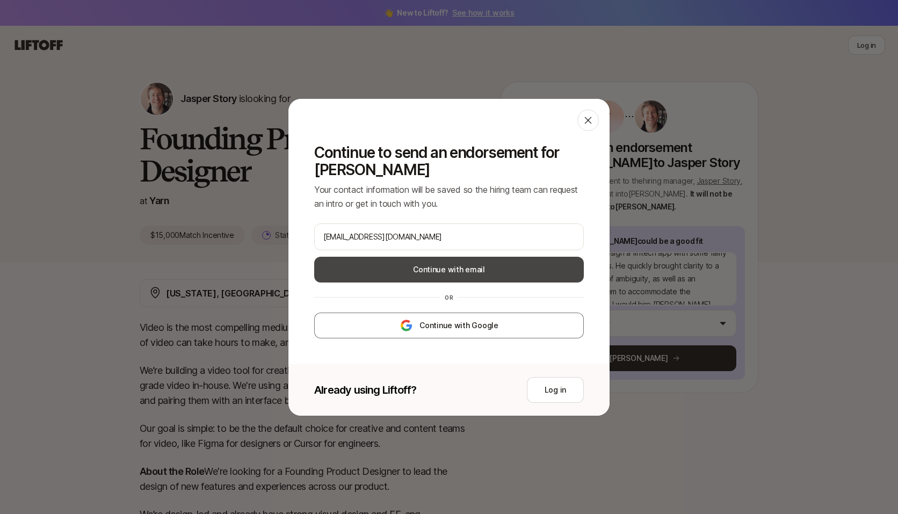
click at [462, 269] on button "Continue with email" at bounding box center [449, 270] width 270 height 26
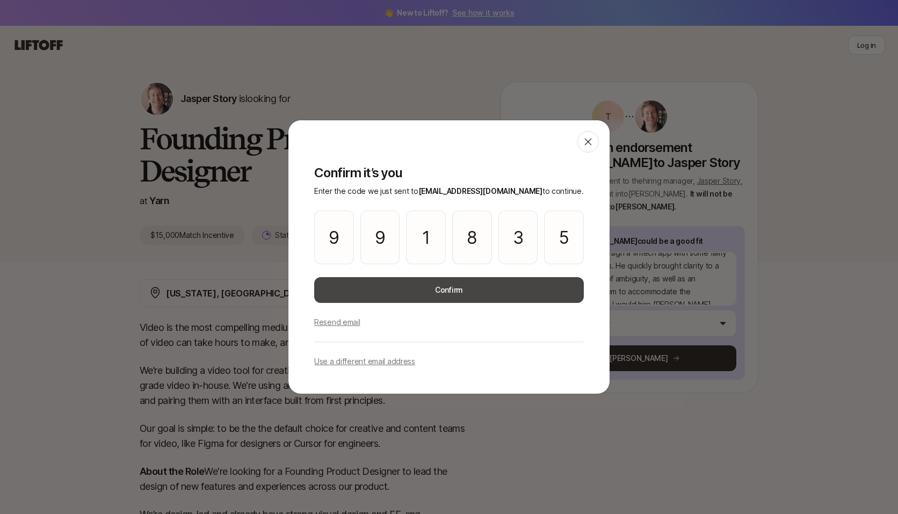
click at [464, 290] on button "Confirm" at bounding box center [449, 290] width 270 height 26
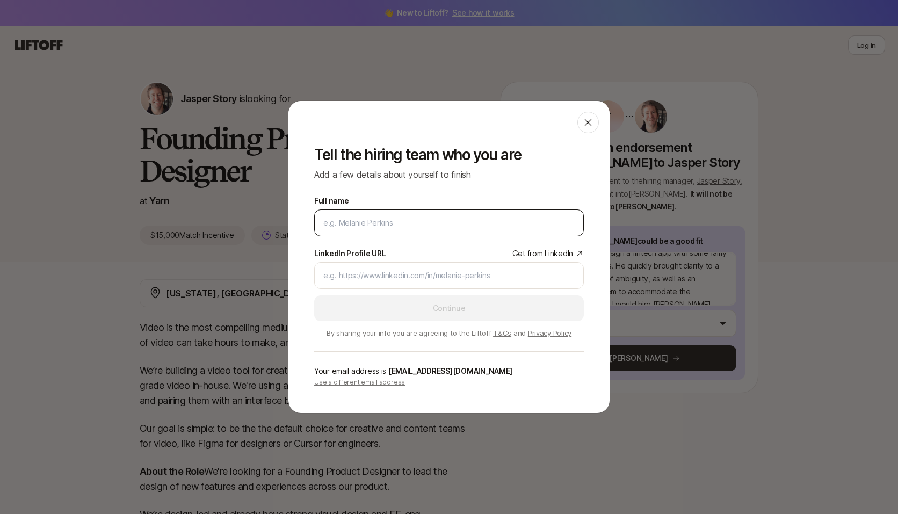
click at [421, 225] on input "Full name" at bounding box center [448, 223] width 251 height 13
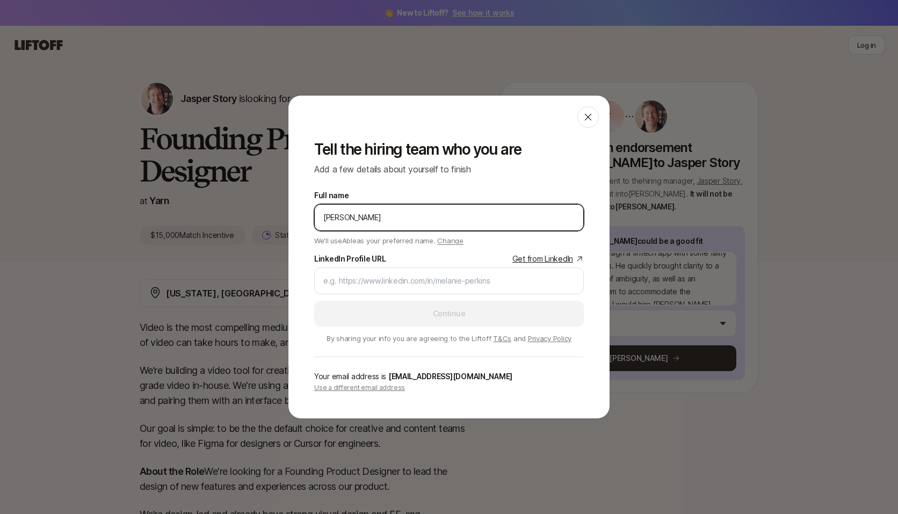
click at [349, 218] on input "[PERSON_NAME]" at bounding box center [448, 217] width 251 height 13
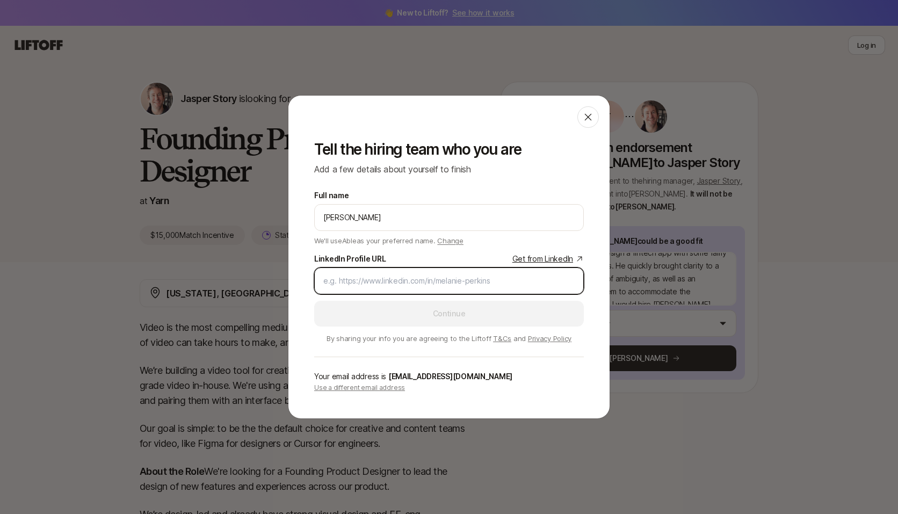
click at [337, 278] on input "LinkedIn Profile URL Get from LinkedIn" at bounding box center [448, 281] width 251 height 13
paste input "[URL][DOMAIN_NAME]"
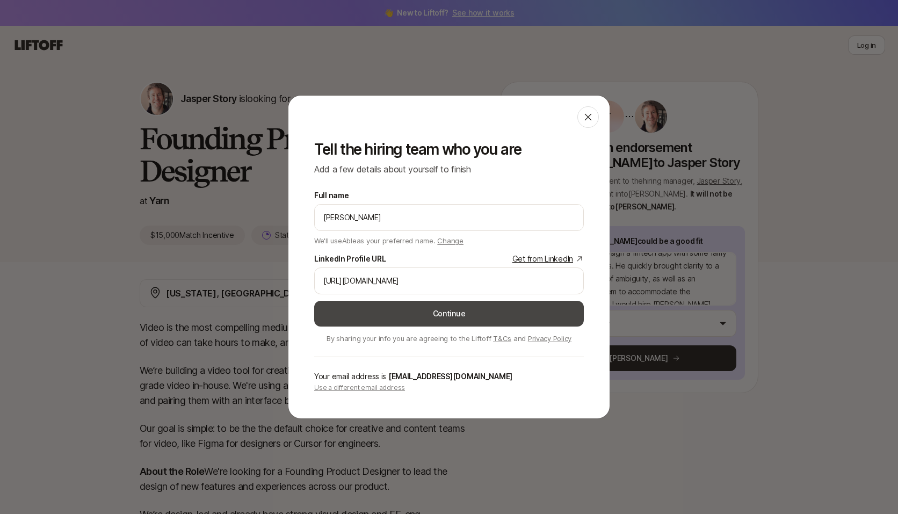
click at [393, 316] on button "Continue" at bounding box center [449, 314] width 270 height 26
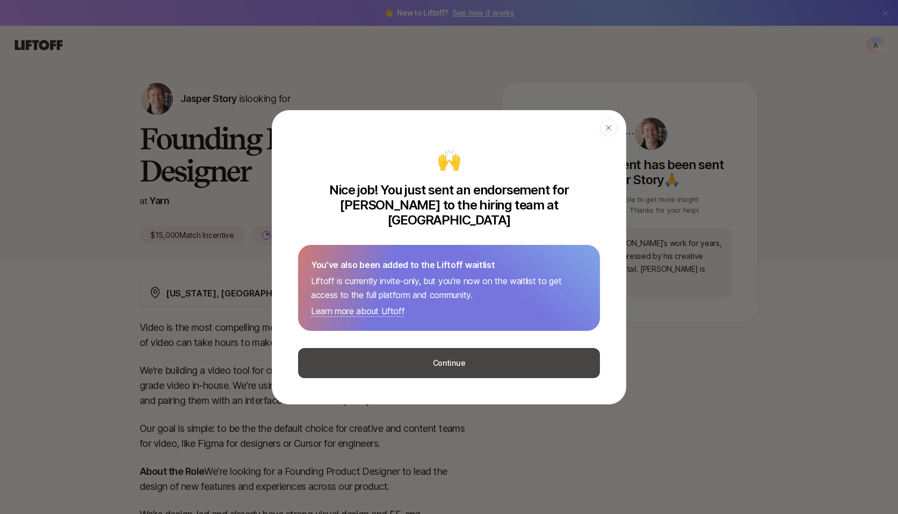
click at [440, 356] on button "Continue" at bounding box center [449, 363] width 302 height 30
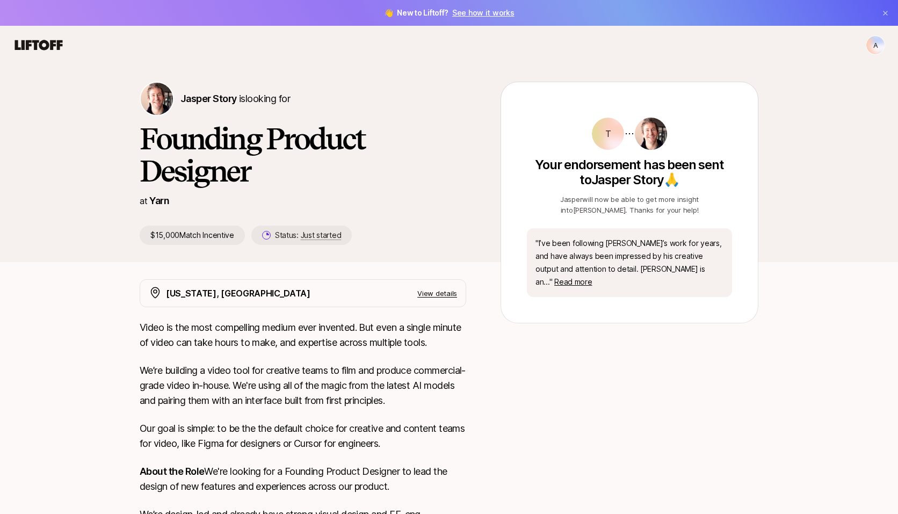
click at [494, 15] on link "See how it works" at bounding box center [483, 12] width 62 height 9
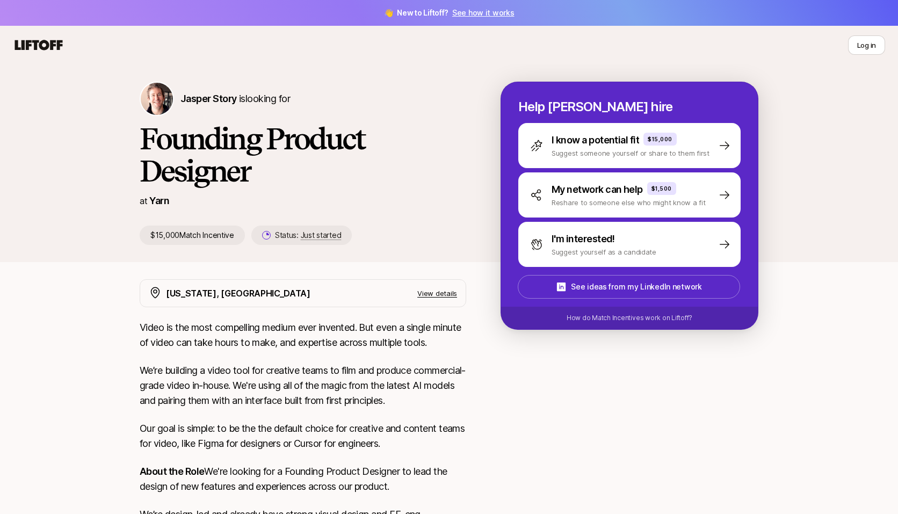
click at [44, 47] on icon at bounding box center [39, 45] width 48 height 10
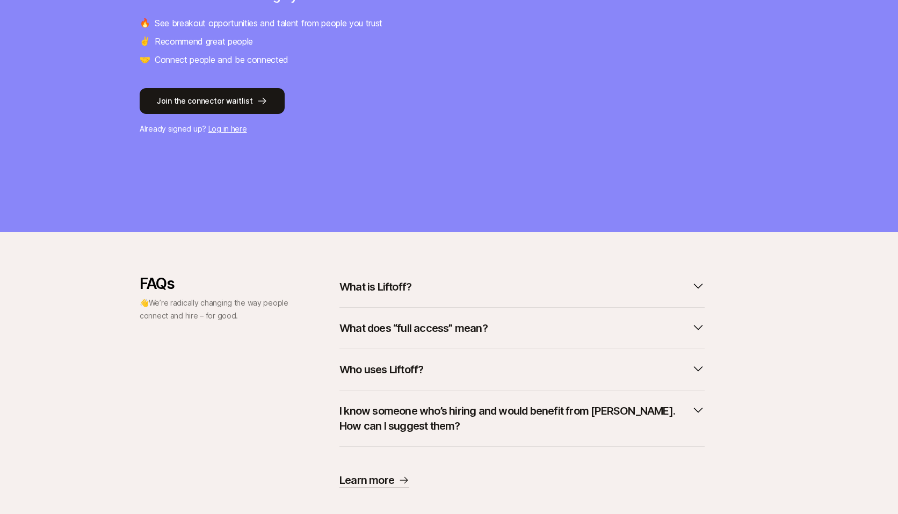
scroll to position [224, 0]
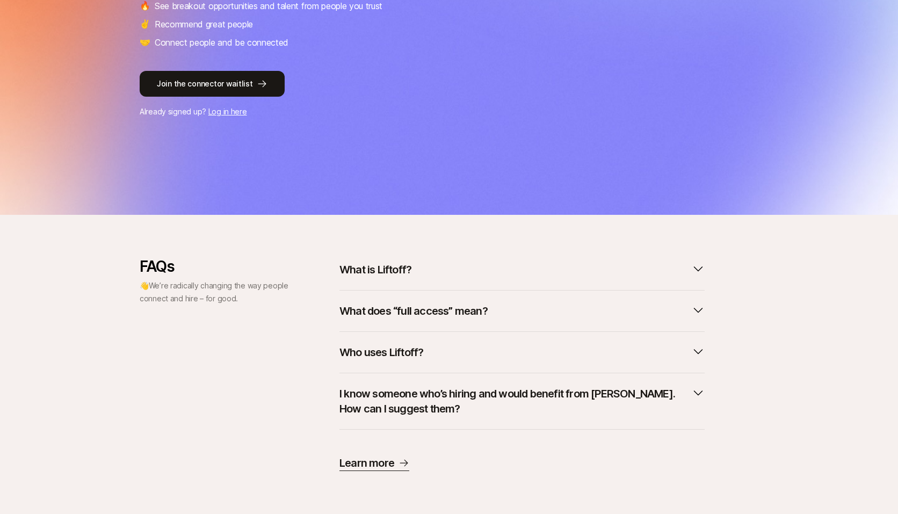
click at [384, 271] on p "What is Liftoff?" at bounding box center [376, 269] width 72 height 15
